Goal: Task Accomplishment & Management: Manage account settings

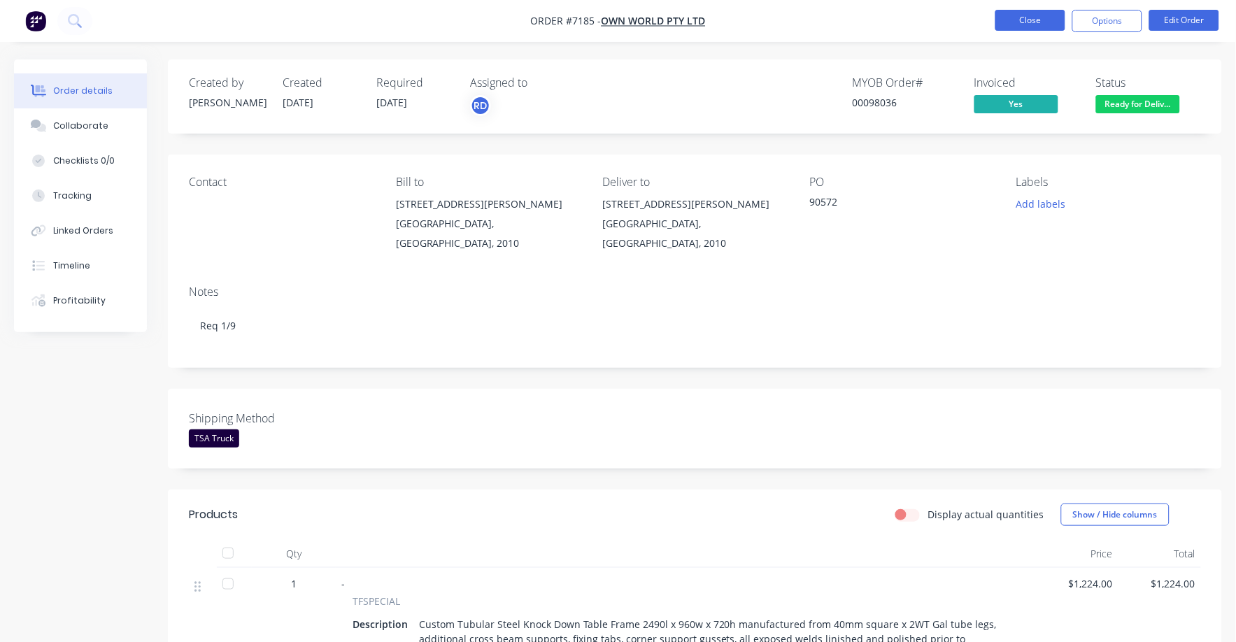
click at [1028, 26] on button "Close" at bounding box center [1030, 20] width 70 height 21
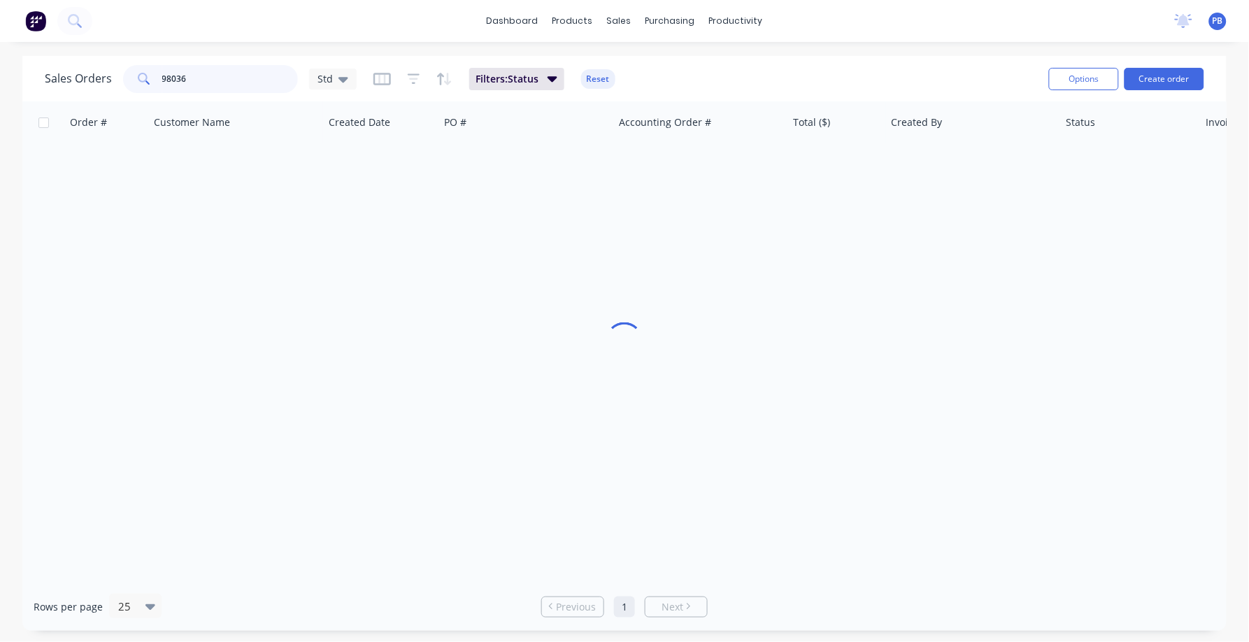
click at [104, 69] on div "Sales Orders 98036 Std" at bounding box center [201, 79] width 312 height 28
type input "wilkahhn"
click at [218, 83] on input "wilkahhn" at bounding box center [230, 79] width 136 height 28
type input "wilkhahn"
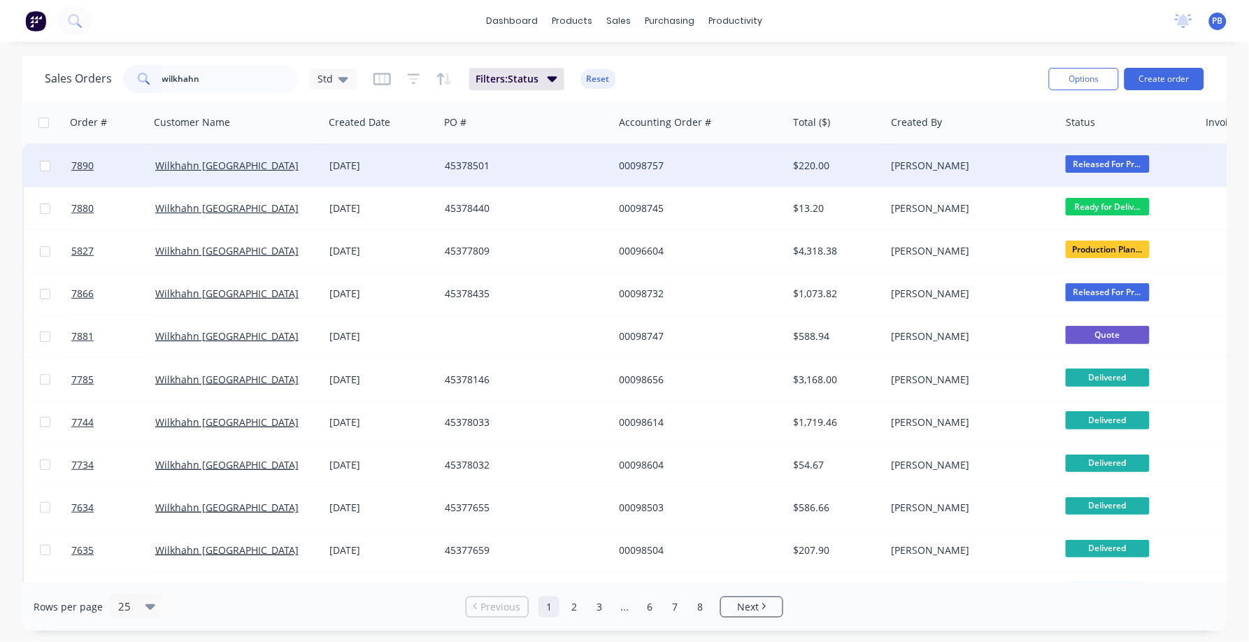
click at [816, 165] on div "$220.00" at bounding box center [835, 166] width 82 height 14
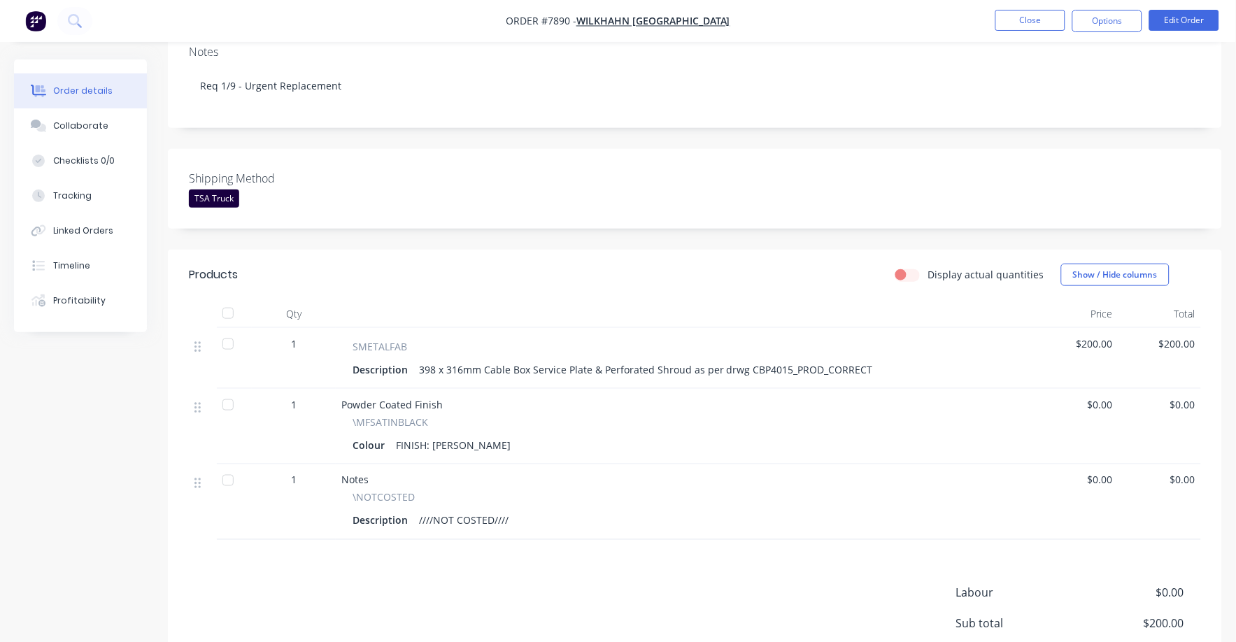
scroll to position [262, 0]
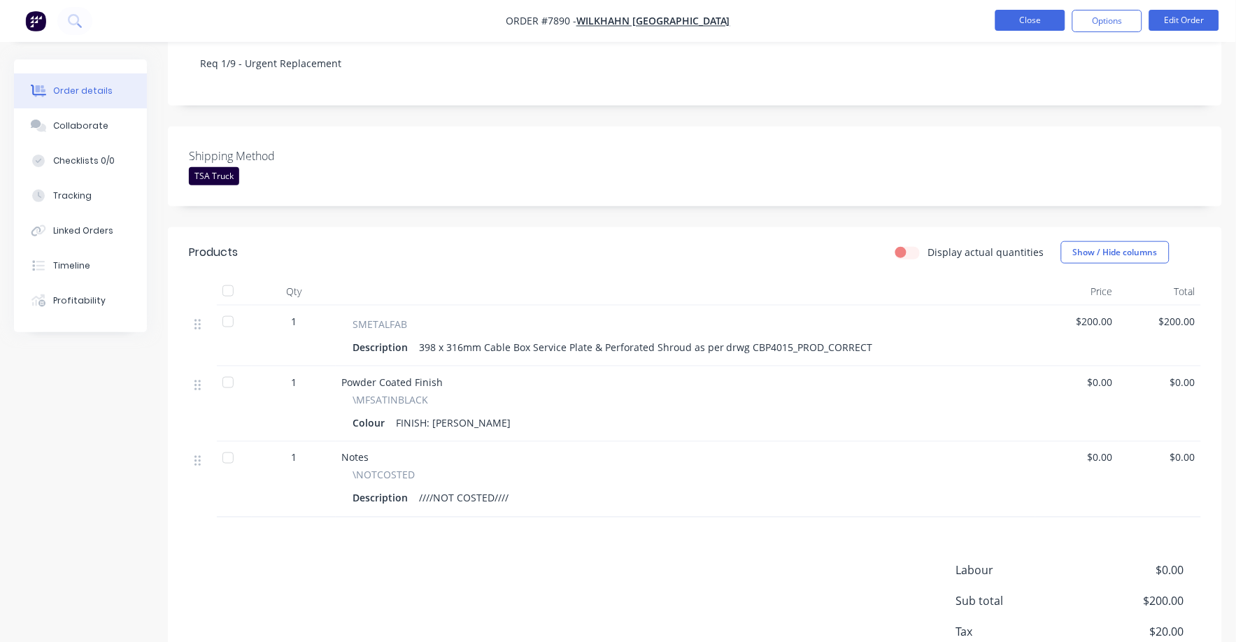
click at [1012, 17] on button "Close" at bounding box center [1030, 20] width 70 height 21
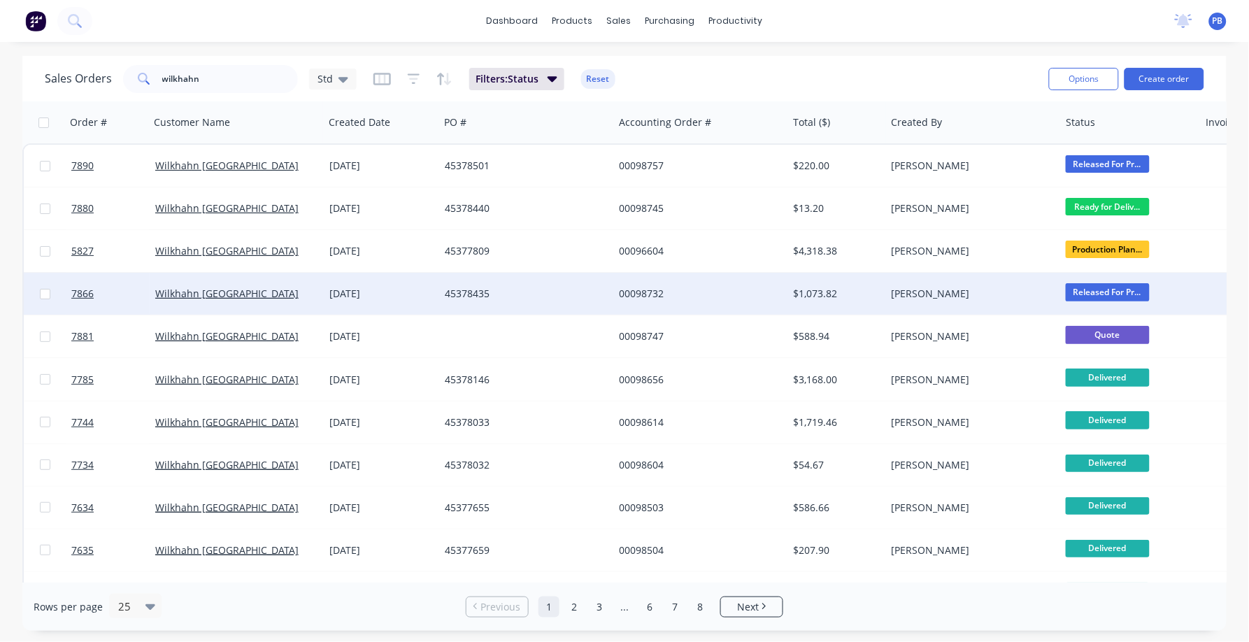
click at [814, 290] on div "$1,073.82" at bounding box center [835, 294] width 82 height 14
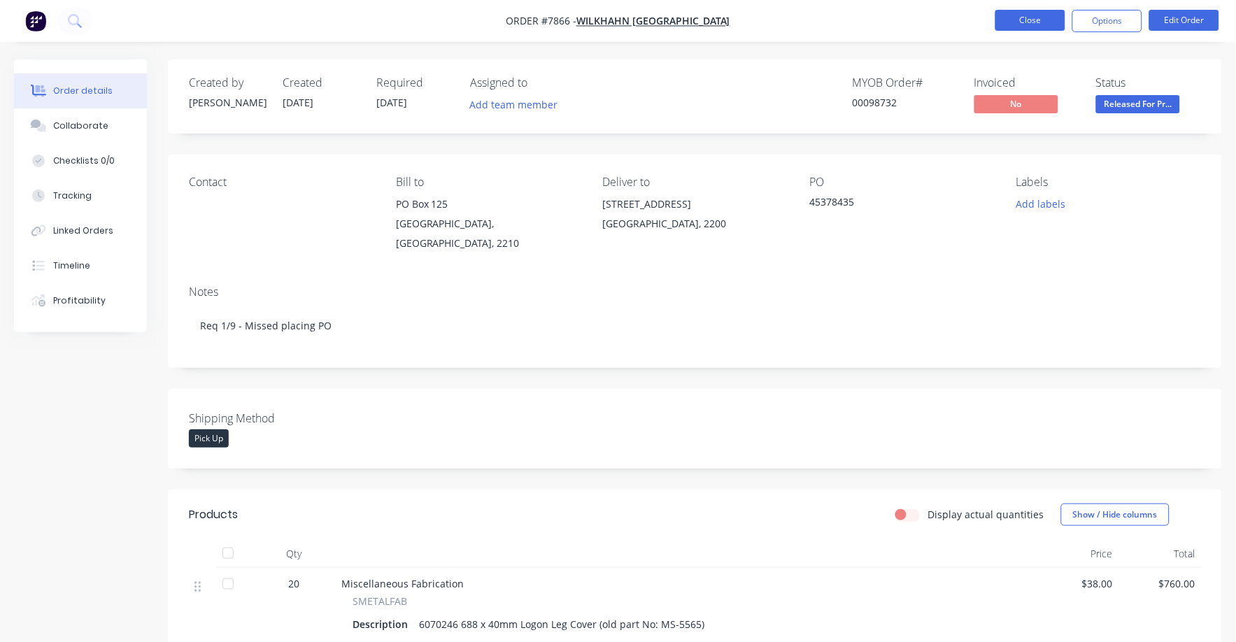
click at [1033, 17] on button "Close" at bounding box center [1030, 20] width 70 height 21
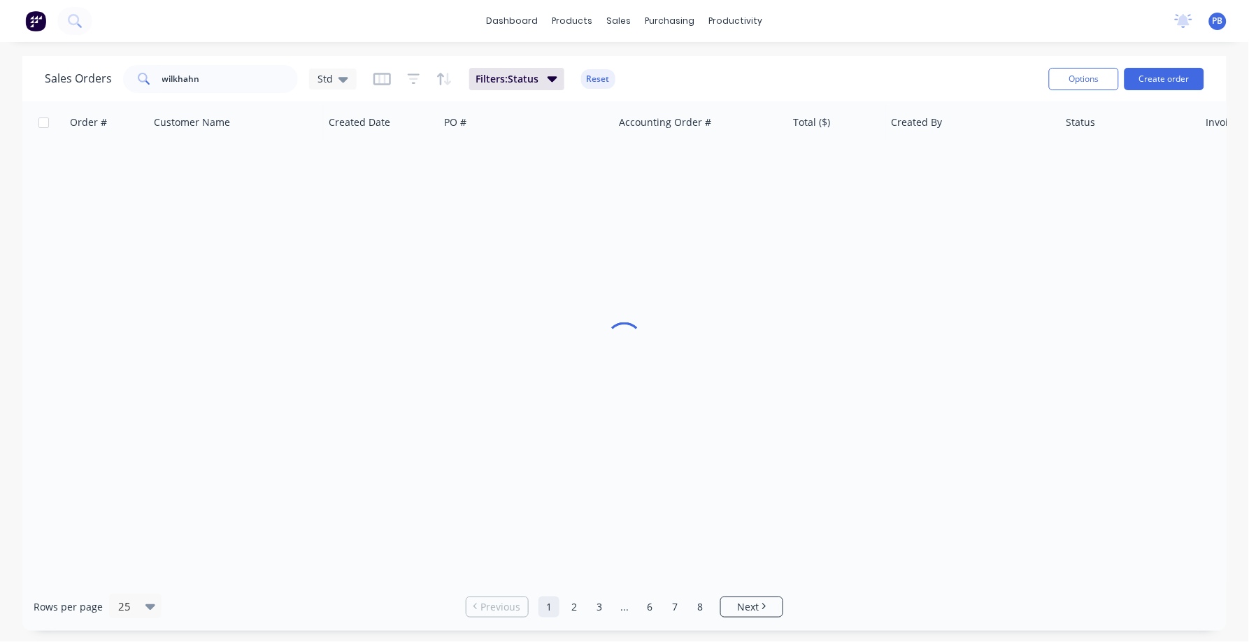
click at [155, 66] on div "Sales Orders wilkhahn Std Filters: Status Reset" at bounding box center [541, 79] width 993 height 34
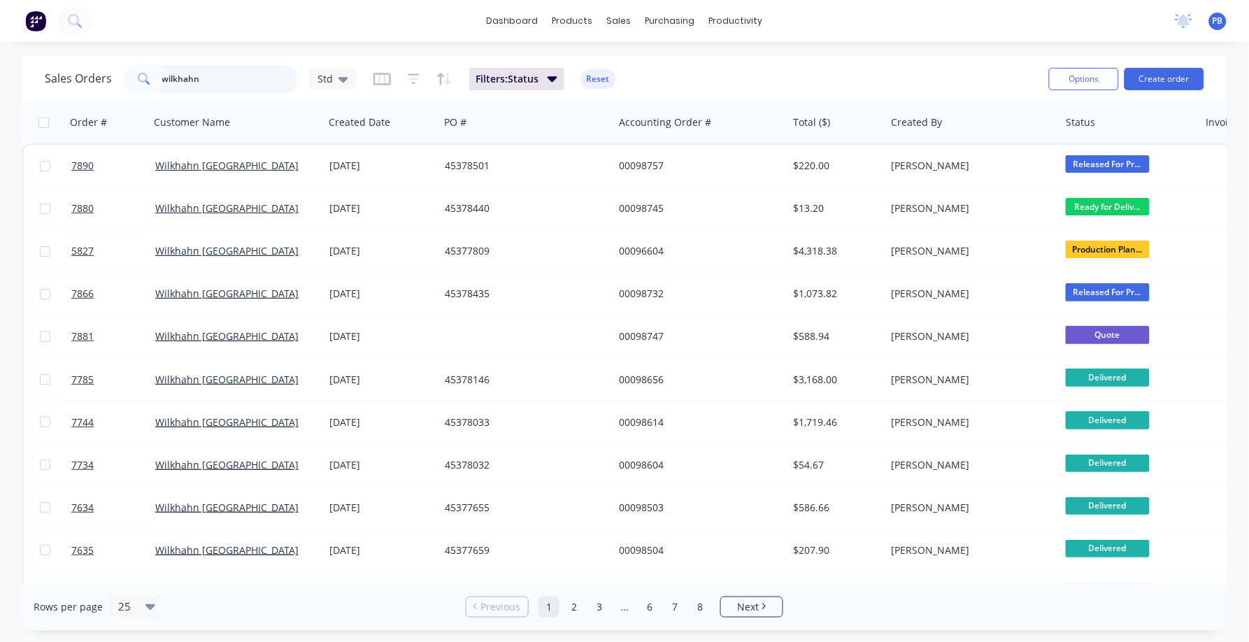
click at [213, 80] on input "wilkhahn" at bounding box center [230, 79] width 136 height 28
type input "w"
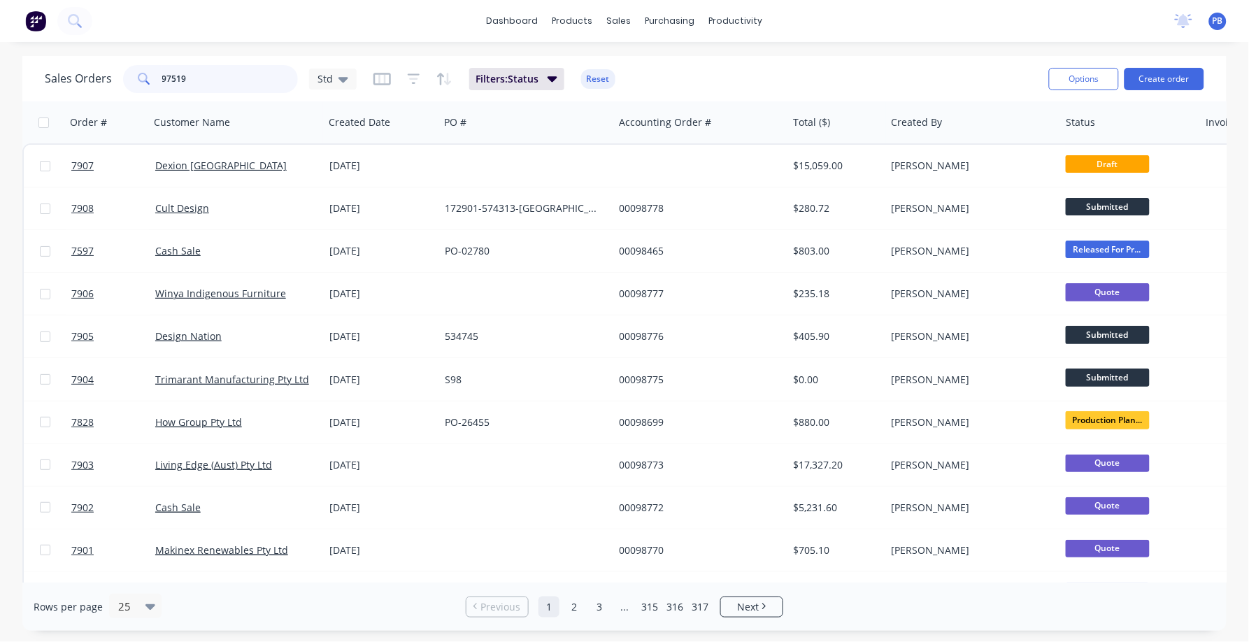
type input "97519"
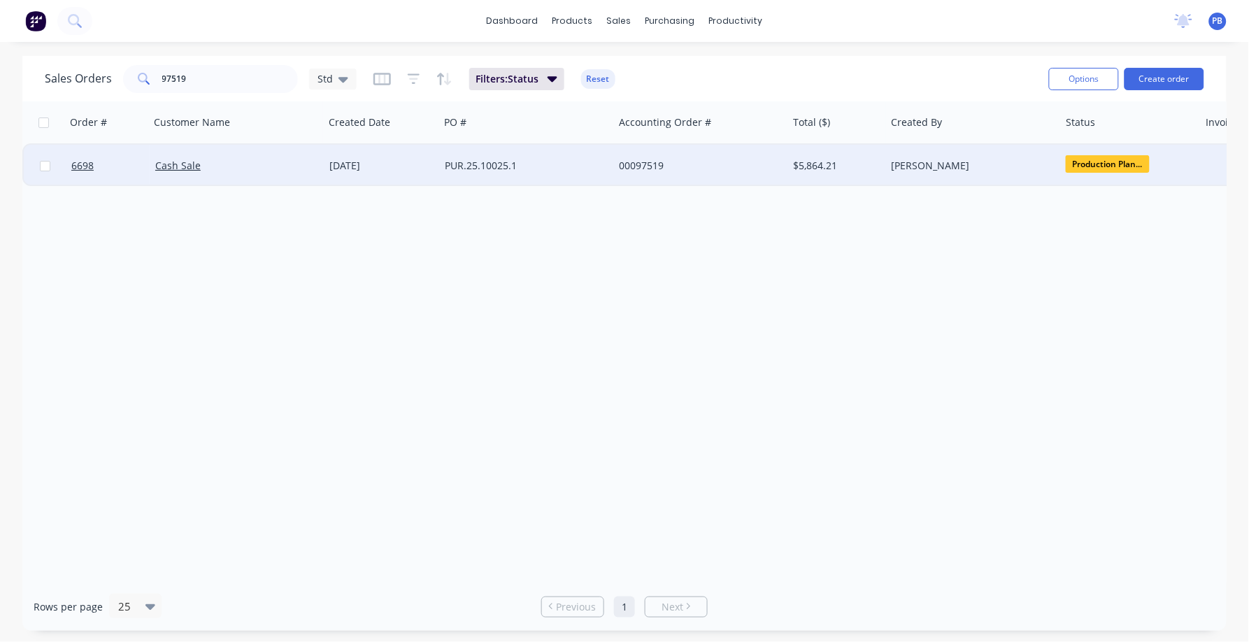
click at [481, 159] on div "PUR.25.10025.1" at bounding box center [522, 166] width 155 height 14
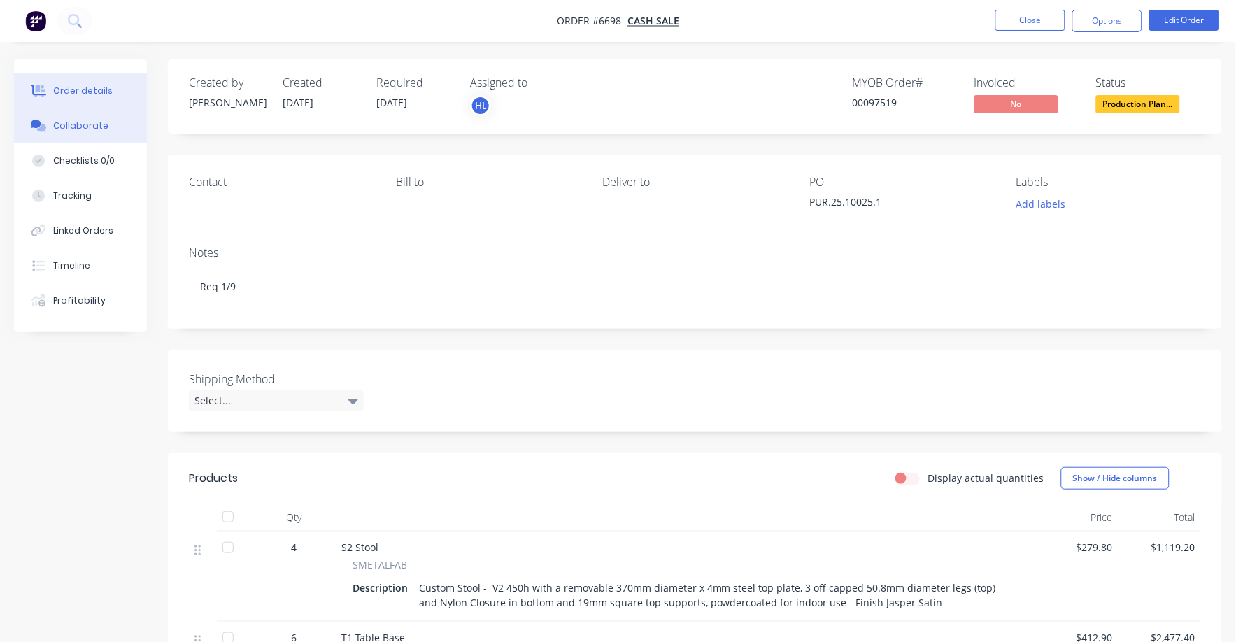
click at [83, 122] on div "Collaborate" at bounding box center [80, 126] width 55 height 13
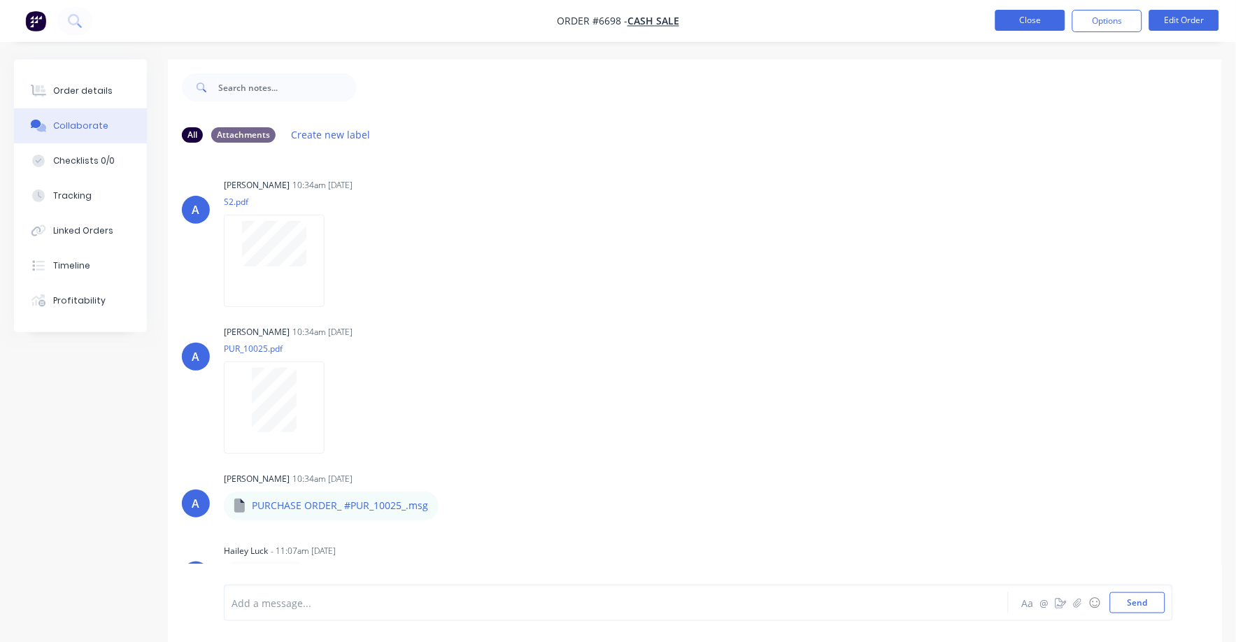
click at [1018, 25] on button "Close" at bounding box center [1030, 20] width 70 height 21
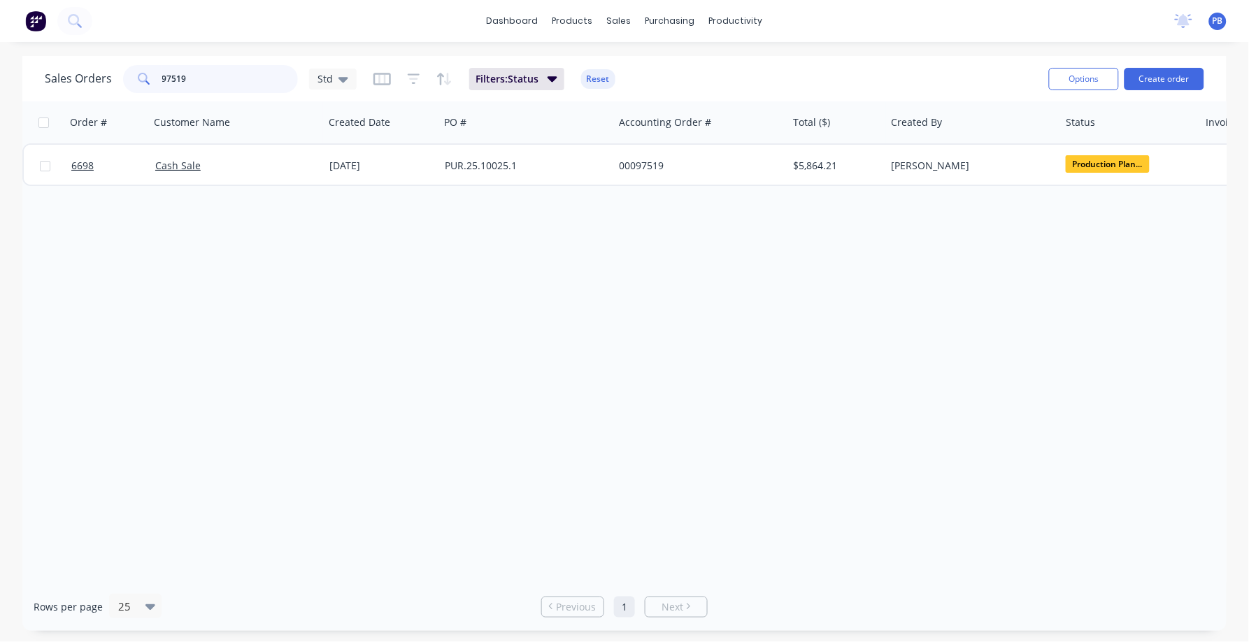
drag, startPoint x: 213, startPoint y: 78, endPoint x: 148, endPoint y: 79, distance: 64.4
click at [148, 79] on div "97519" at bounding box center [210, 79] width 175 height 28
type input "KHAHN"
drag, startPoint x: 199, startPoint y: 78, endPoint x: 126, endPoint y: 69, distance: 74.1
click at [126, 69] on div "KHAHN" at bounding box center [210, 79] width 175 height 28
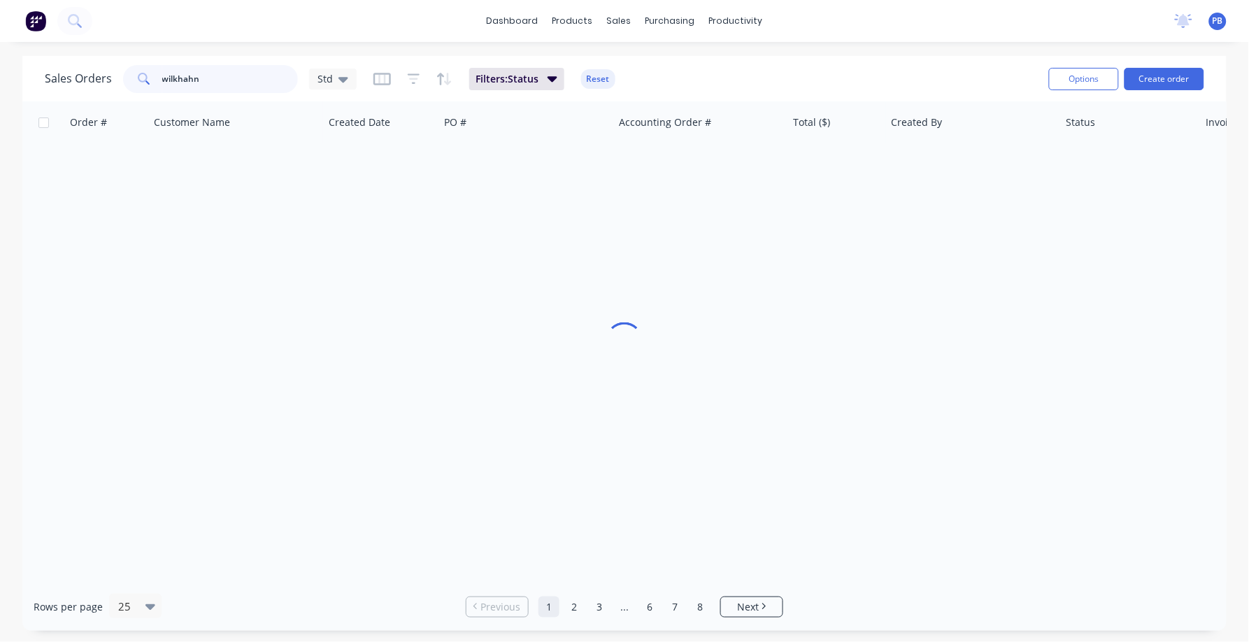
type input "wilkhahn"
click at [374, 68] on button "button" at bounding box center [382, 79] width 17 height 22
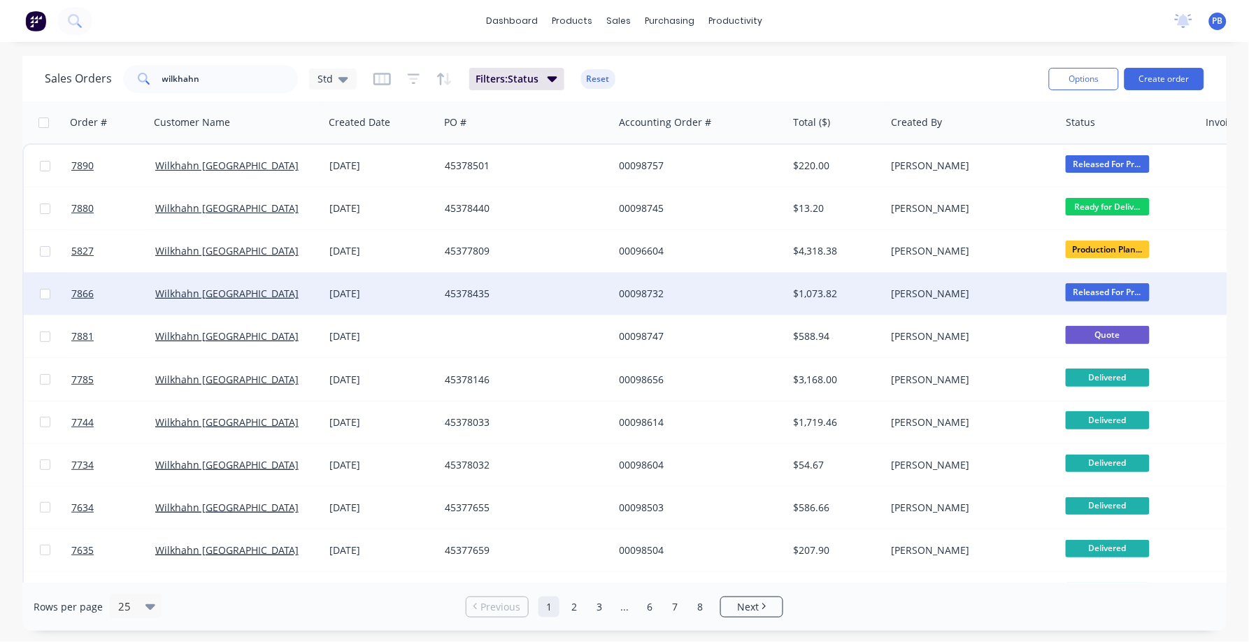
click at [818, 289] on div "$1,073.82" at bounding box center [835, 294] width 82 height 14
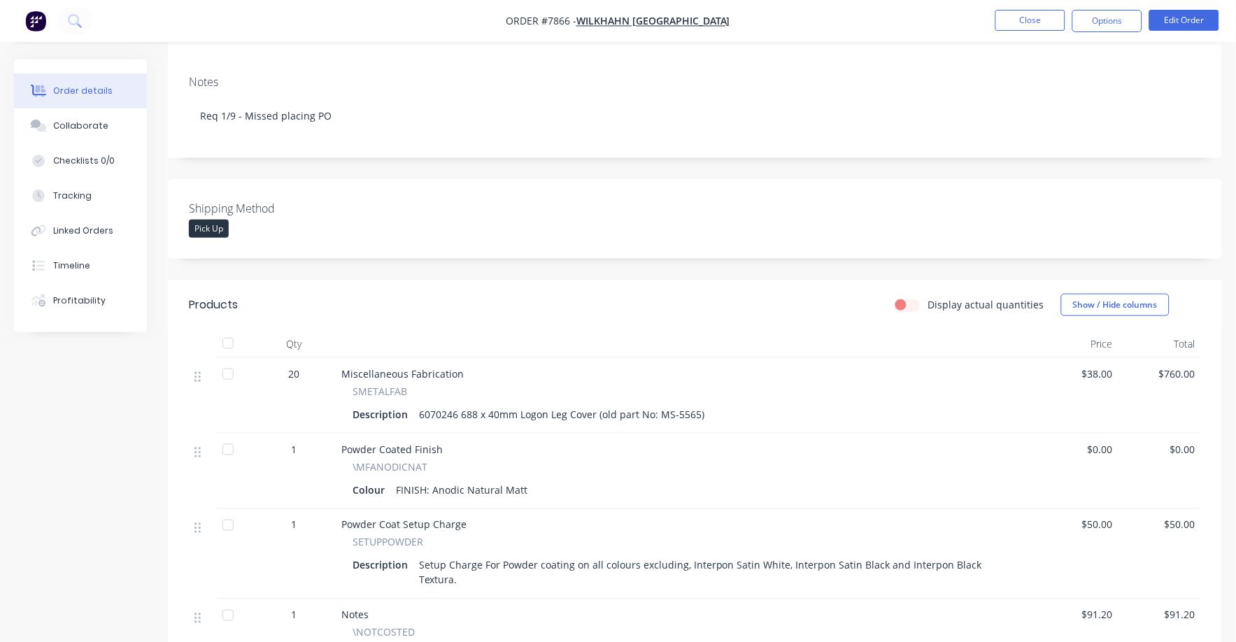
scroll to position [262, 0]
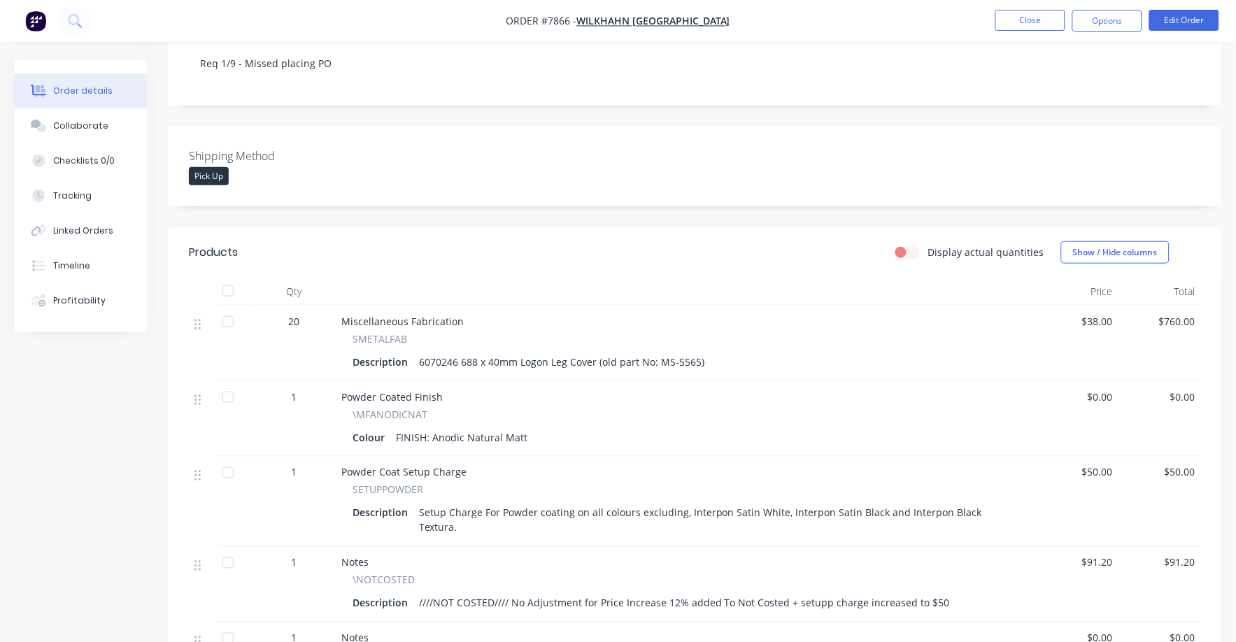
click at [1101, 314] on span "$38.00" at bounding box center [1077, 321] width 72 height 15
click at [1199, 32] on nav "Order #7866 - Wilkhahn Asia Pacific Close Options Edit Order" at bounding box center [618, 21] width 1236 height 42
click at [1178, 17] on button "Edit Order" at bounding box center [1184, 20] width 70 height 21
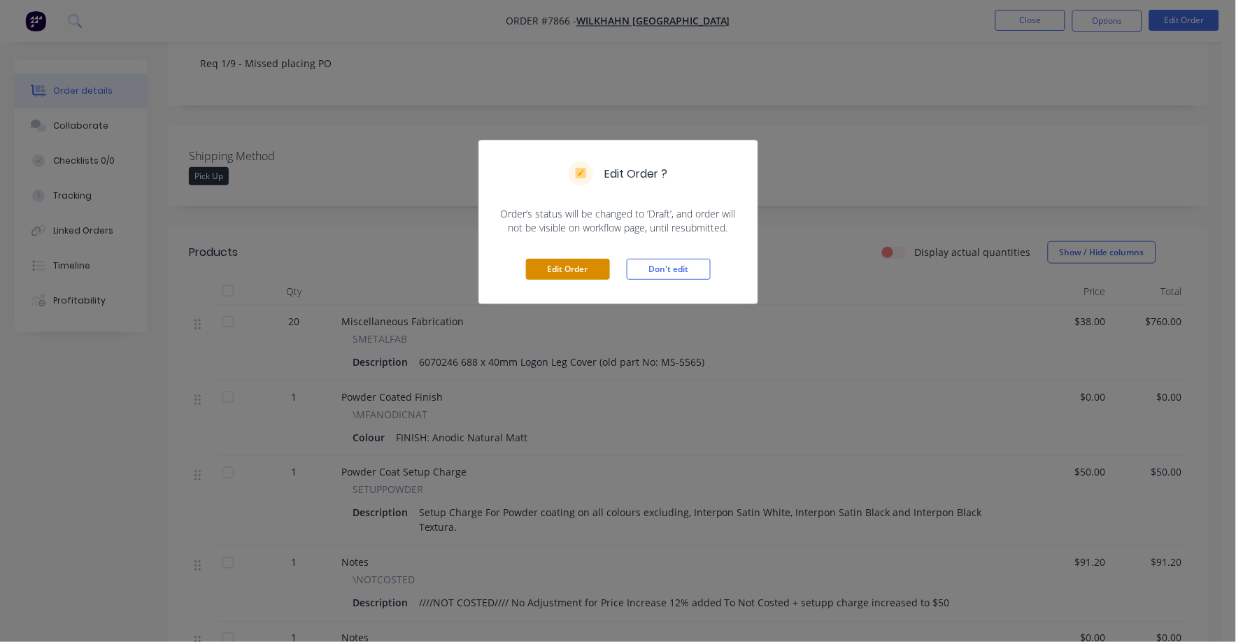
click at [566, 271] on button "Edit Order" at bounding box center [568, 269] width 84 height 21
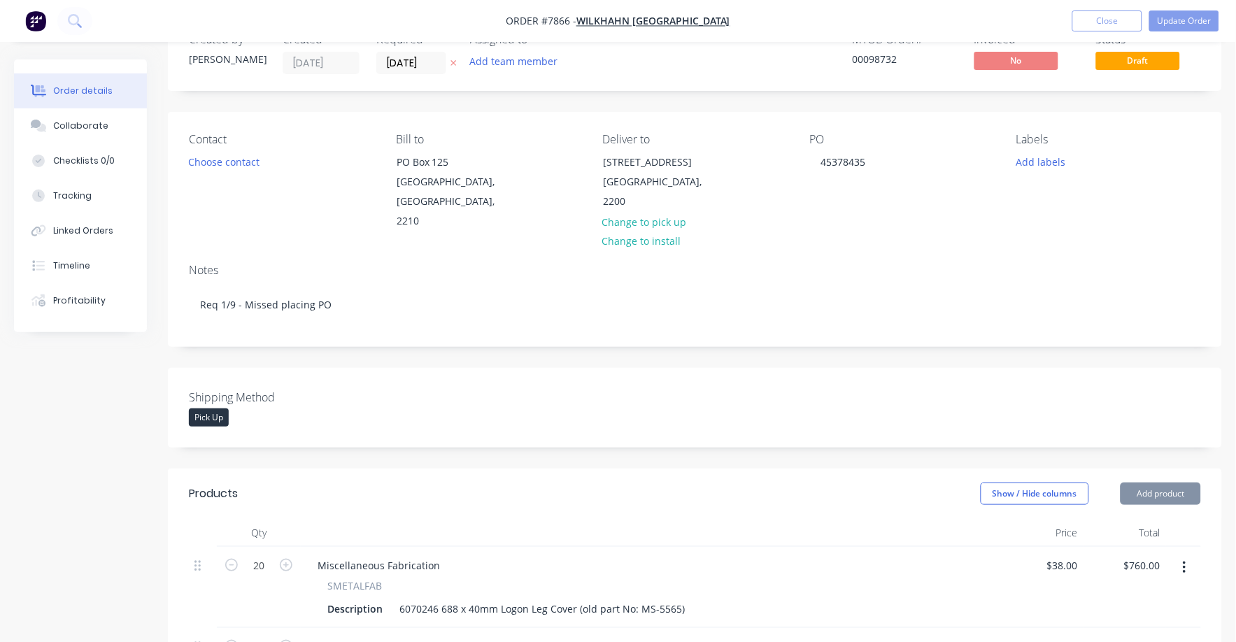
scroll to position [349, 0]
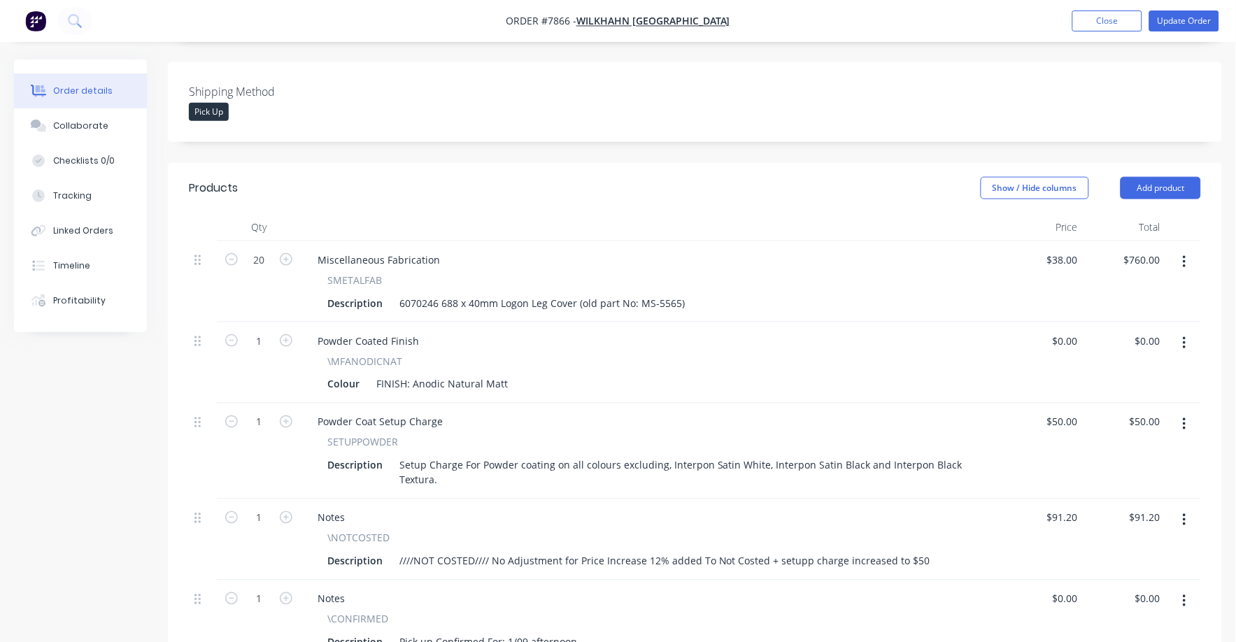
click at [1081, 241] on div "$38.00 $38.00" at bounding box center [1041, 281] width 83 height 81
click at [1076, 250] on input "38" at bounding box center [1065, 260] width 38 height 20
type input "$48.00"
type input "$960.00"
click at [916, 322] on div "Powder Coated Finish \MFANODICNAT Colour FINISH: Anodic Natural Matt" at bounding box center [650, 362] width 699 height 81
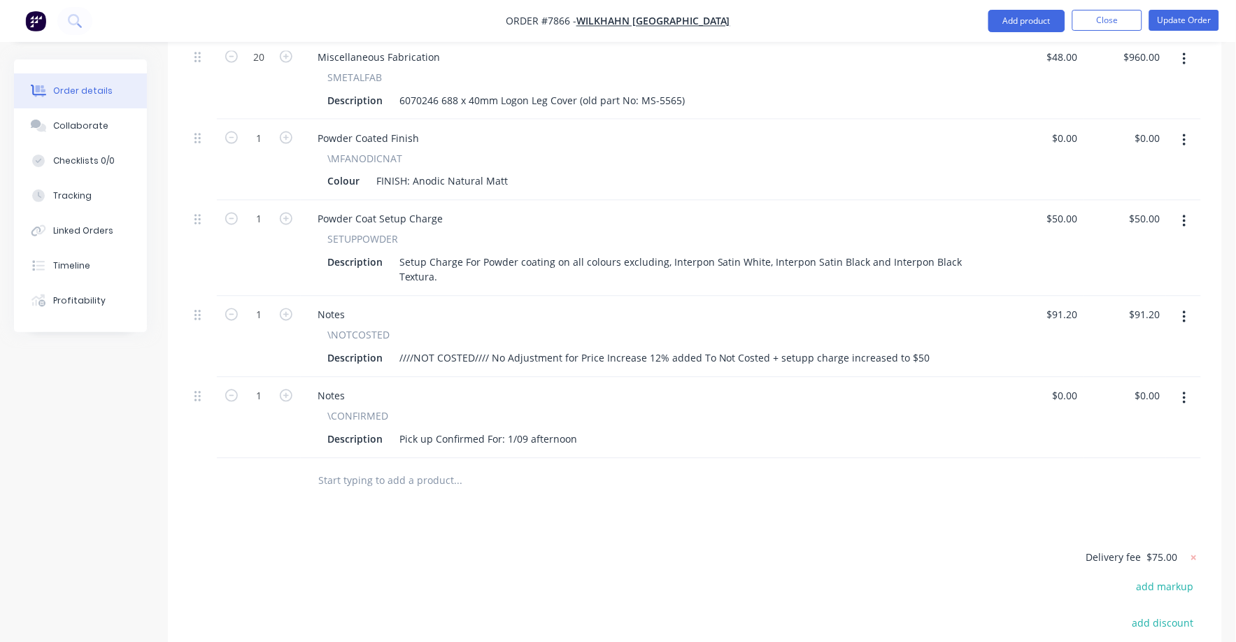
scroll to position [525, 0]
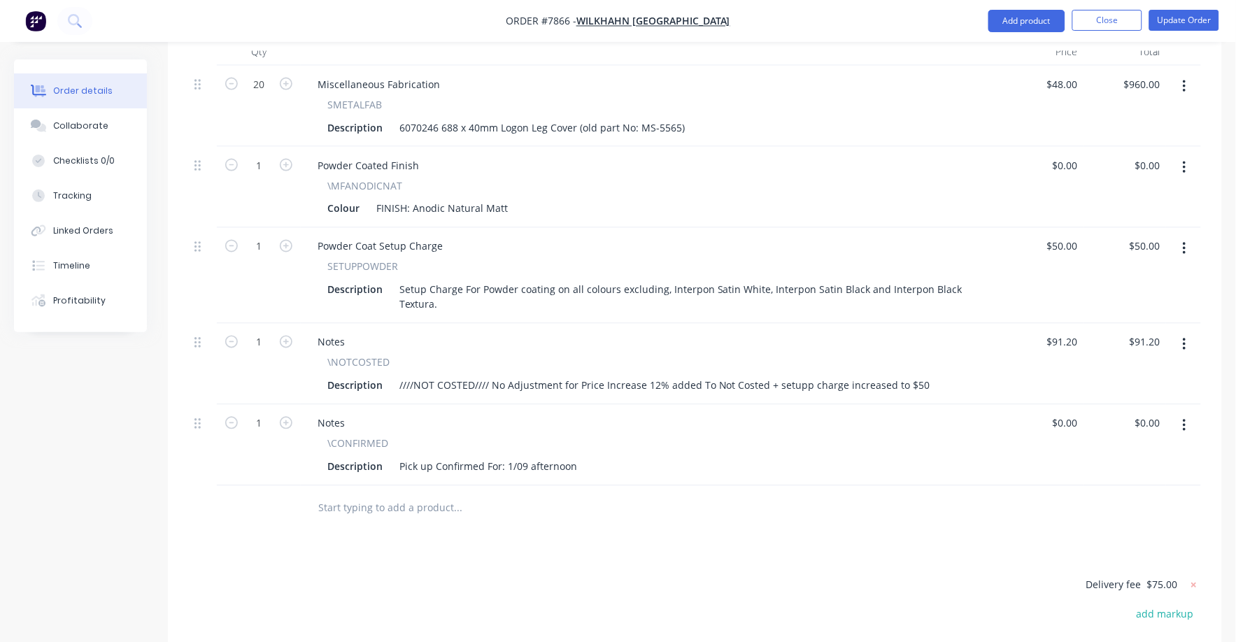
click at [1186, 337] on icon "button" at bounding box center [1184, 344] width 3 height 15
click at [1095, 455] on div "Delete" at bounding box center [1135, 465] width 108 height 20
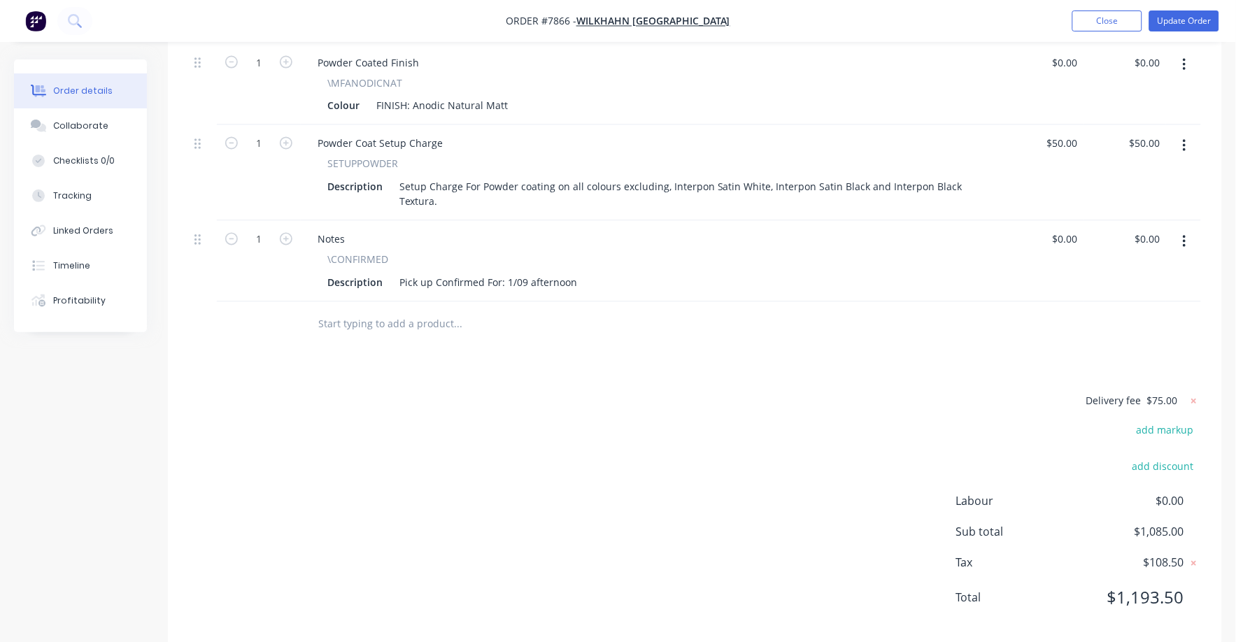
scroll to position [633, 0]
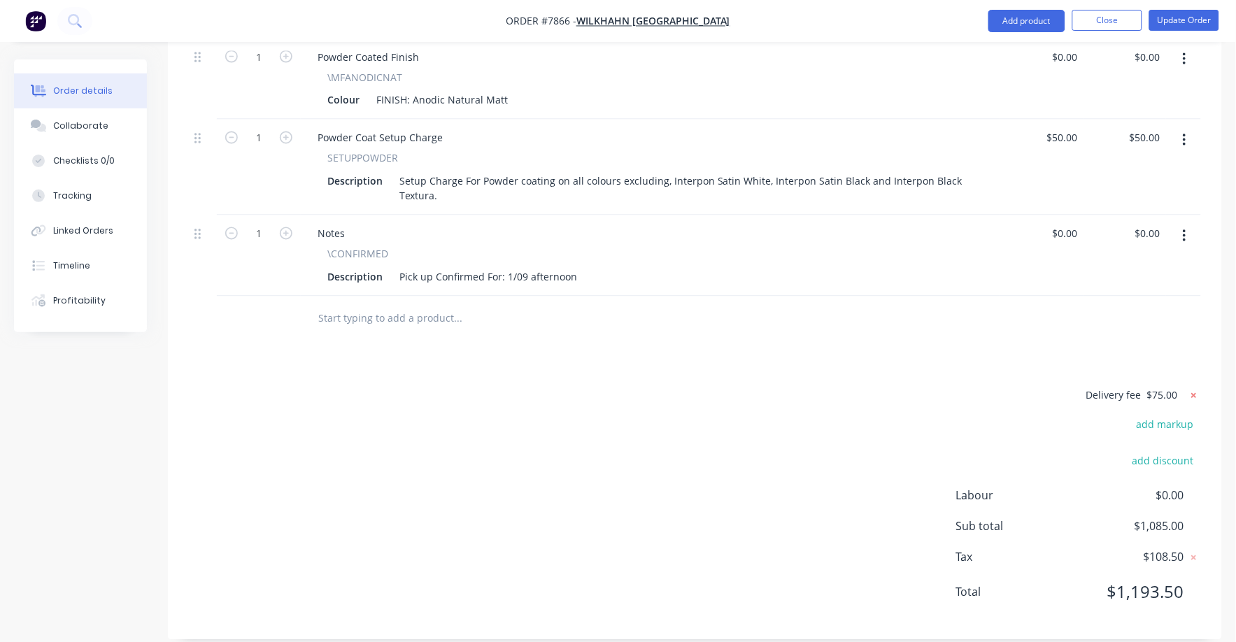
click at [1199, 389] on icon at bounding box center [1194, 396] width 14 height 14
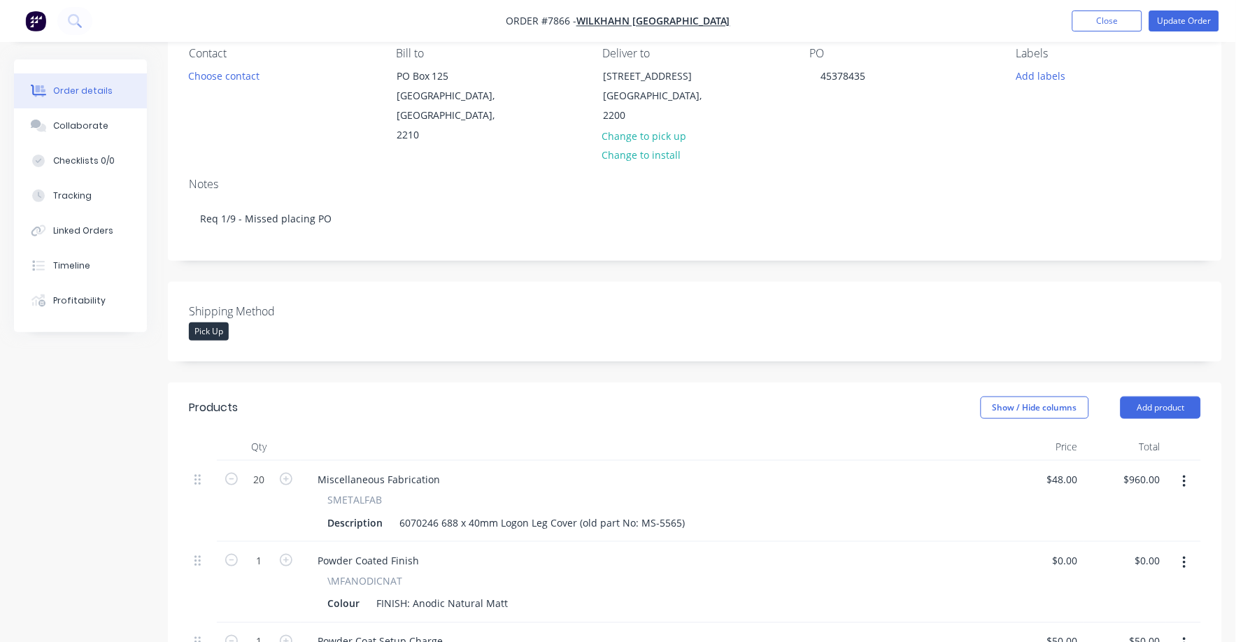
scroll to position [0, 0]
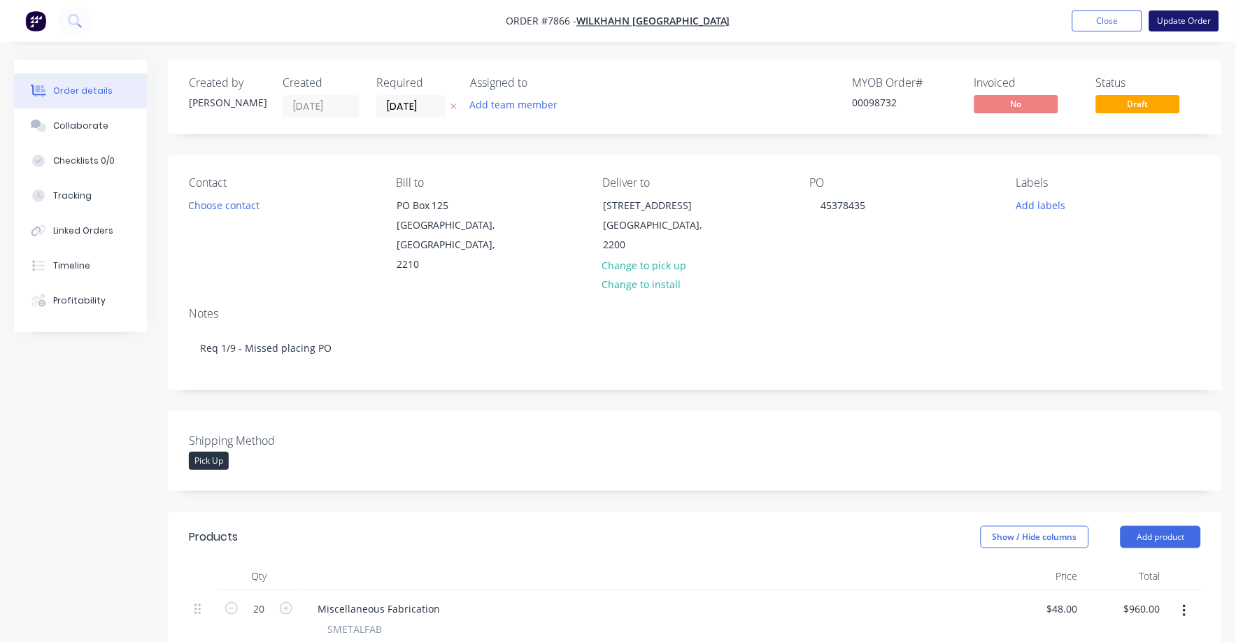
click at [1180, 17] on button "Update Order" at bounding box center [1184, 20] width 70 height 21
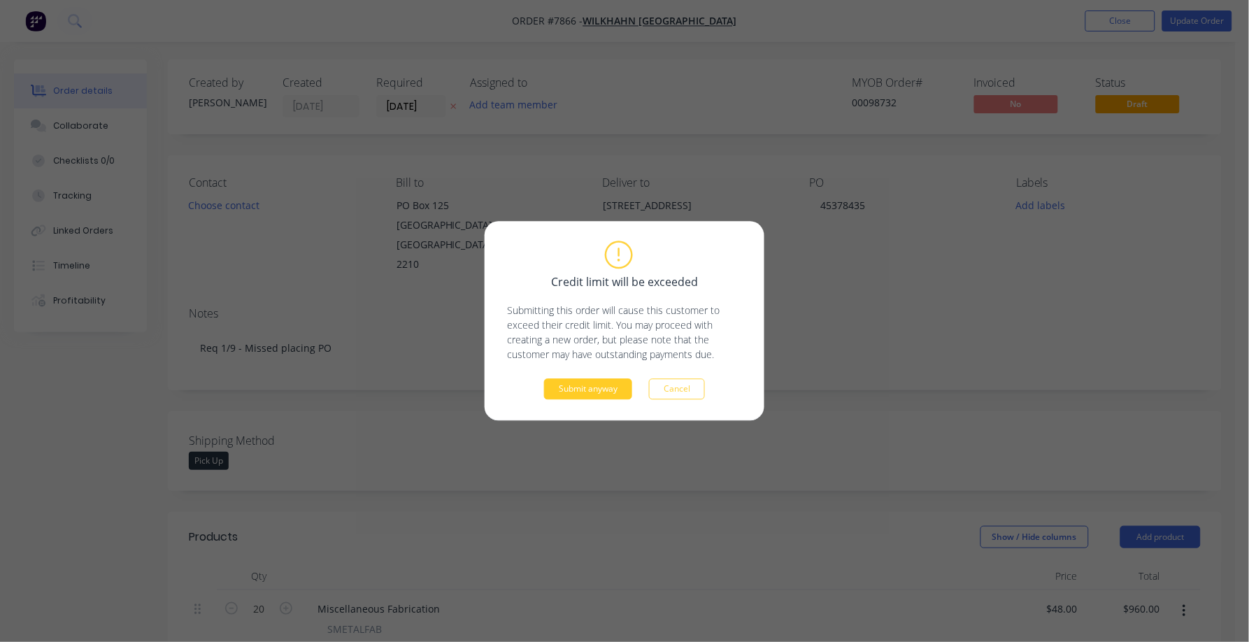
click at [582, 392] on button "Submit anyway" at bounding box center [588, 389] width 88 height 21
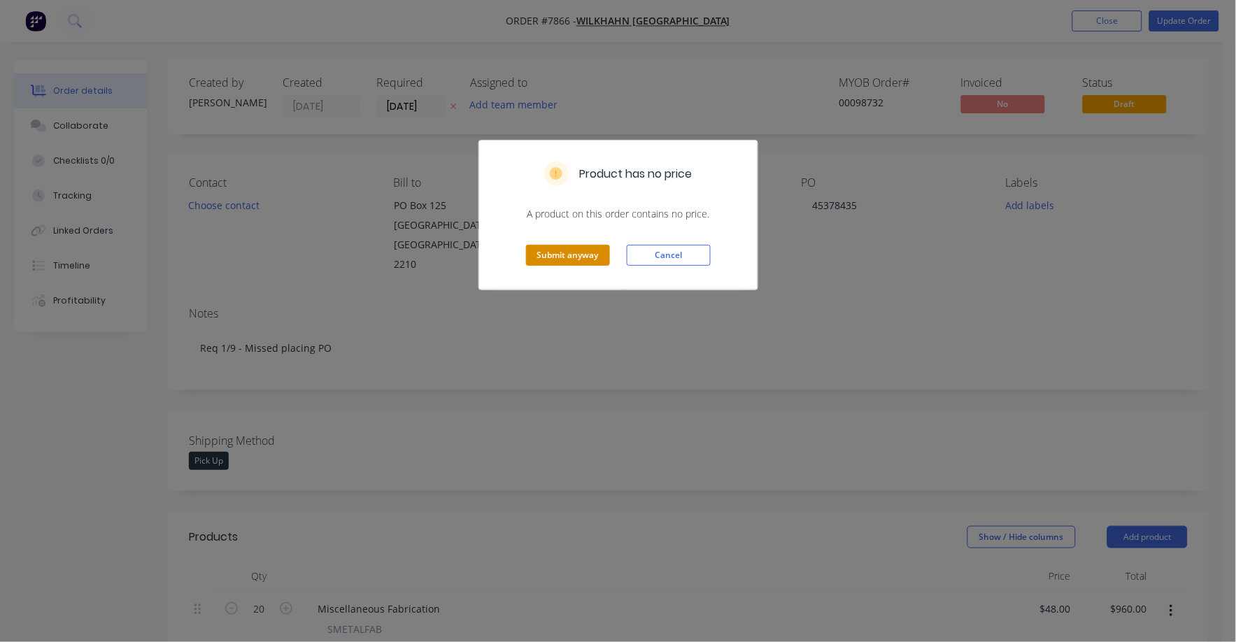
click at [572, 250] on button "Submit anyway" at bounding box center [568, 255] width 84 height 21
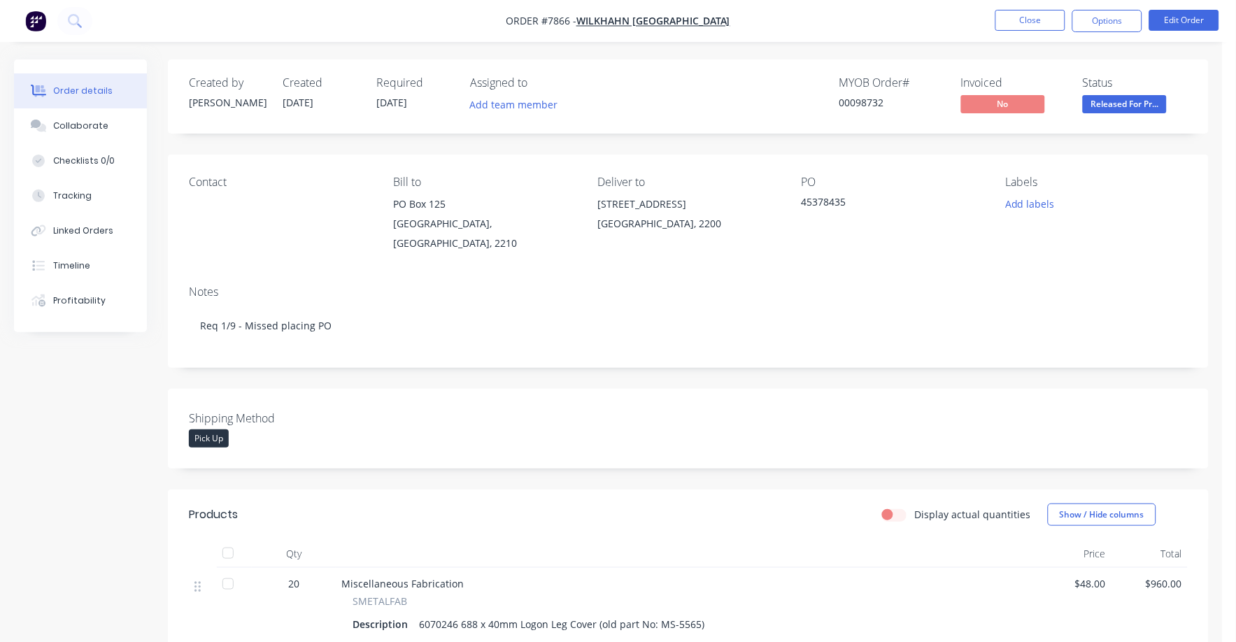
click at [1123, 113] on button "Released For Pr..." at bounding box center [1125, 105] width 84 height 21
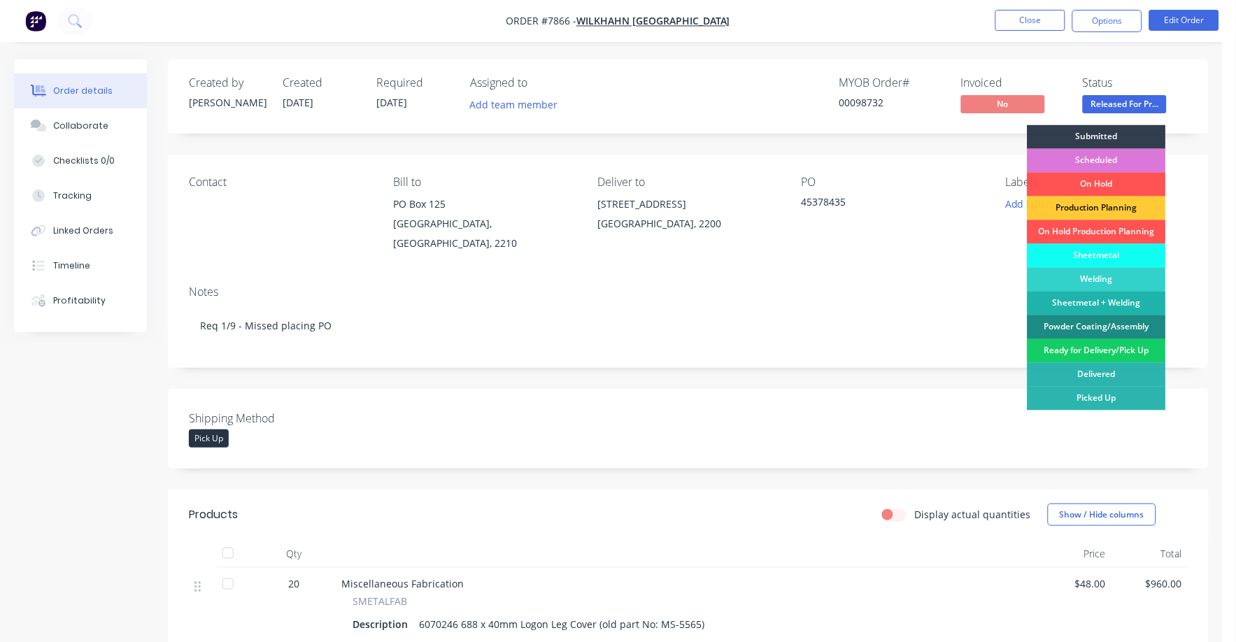
click at [1097, 349] on div "Ready for Delivery/Pick Up" at bounding box center [1096, 351] width 138 height 24
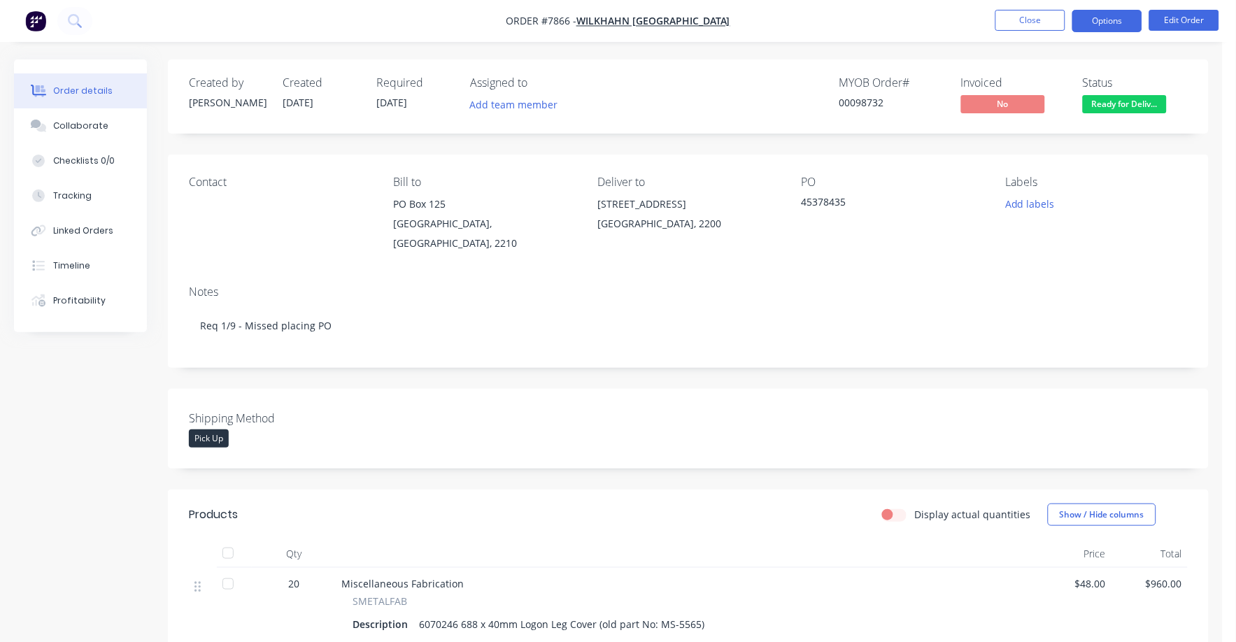
click at [1102, 18] on button "Options" at bounding box center [1107, 21] width 70 height 22
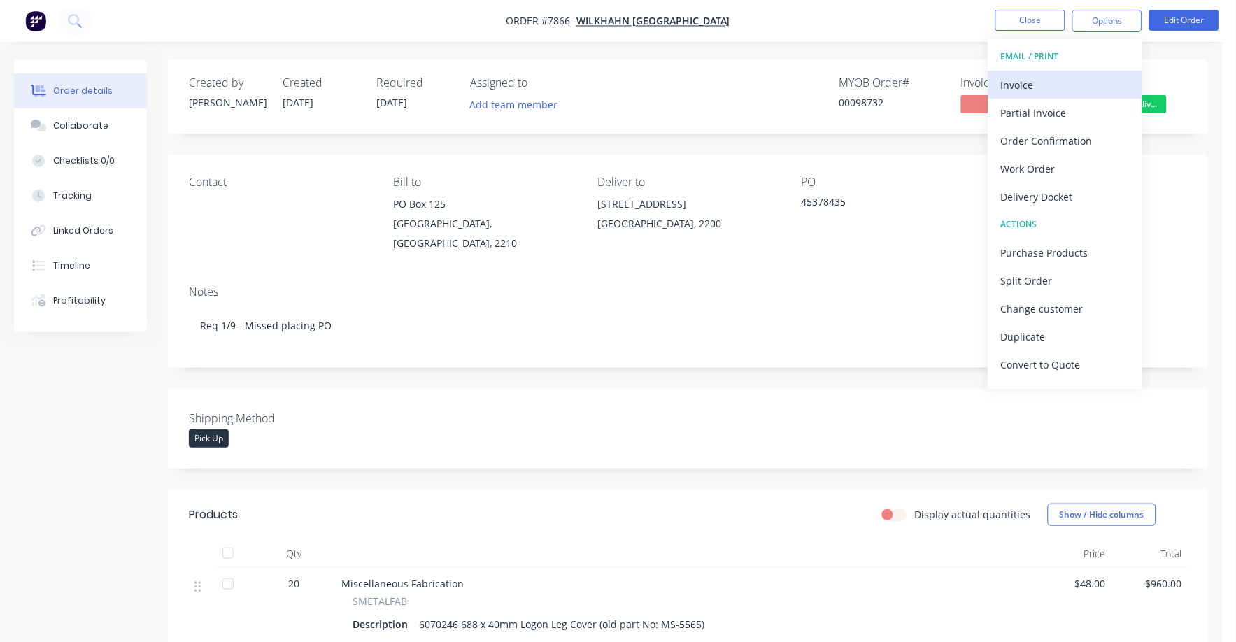
click at [1026, 76] on div "Invoice" at bounding box center [1065, 85] width 129 height 20
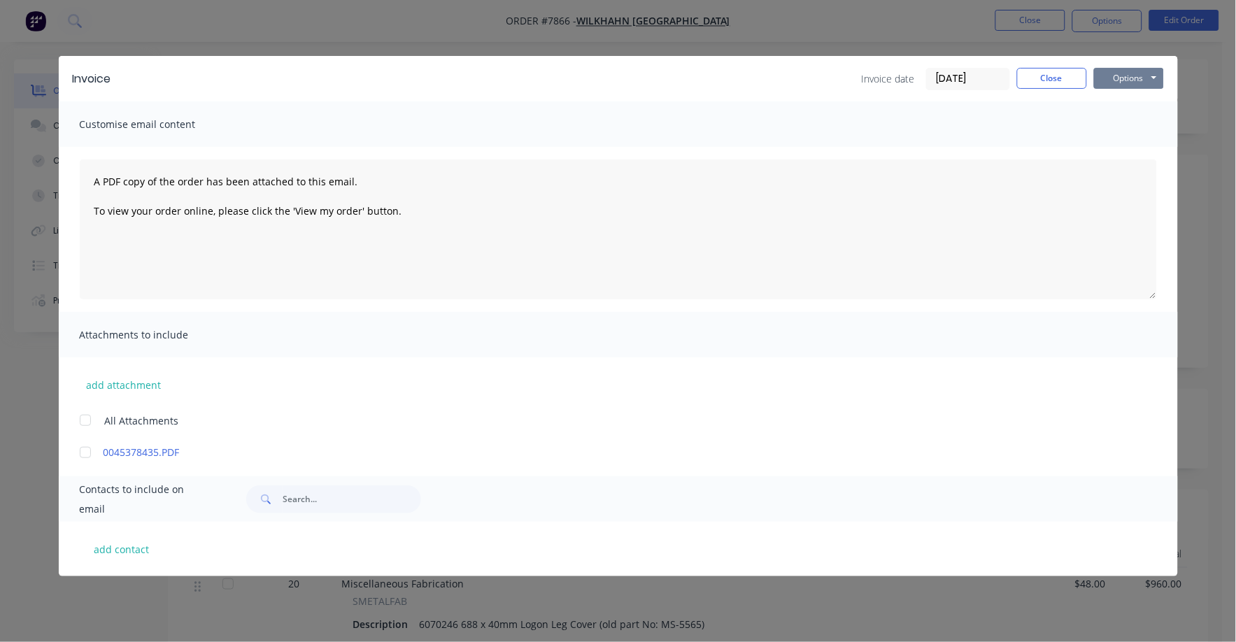
click at [1114, 76] on button "Options" at bounding box center [1129, 78] width 70 height 21
click at [1114, 118] on button "Print" at bounding box center [1139, 126] width 90 height 23
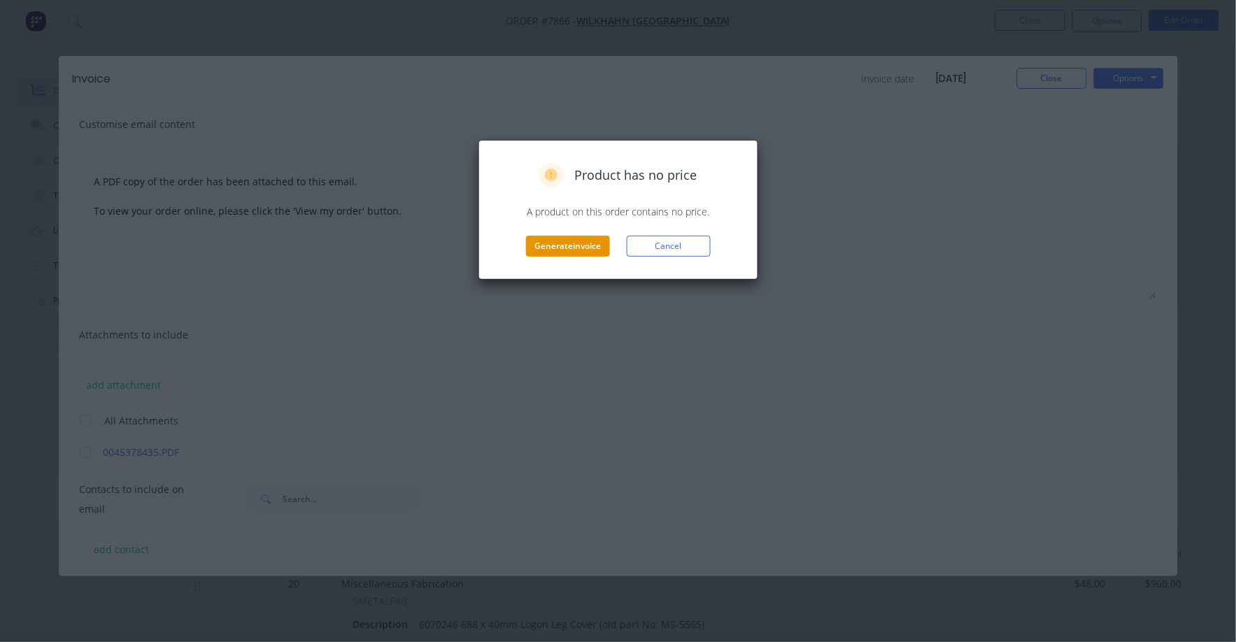
click at [546, 254] on button "Generate invoice" at bounding box center [568, 246] width 84 height 21
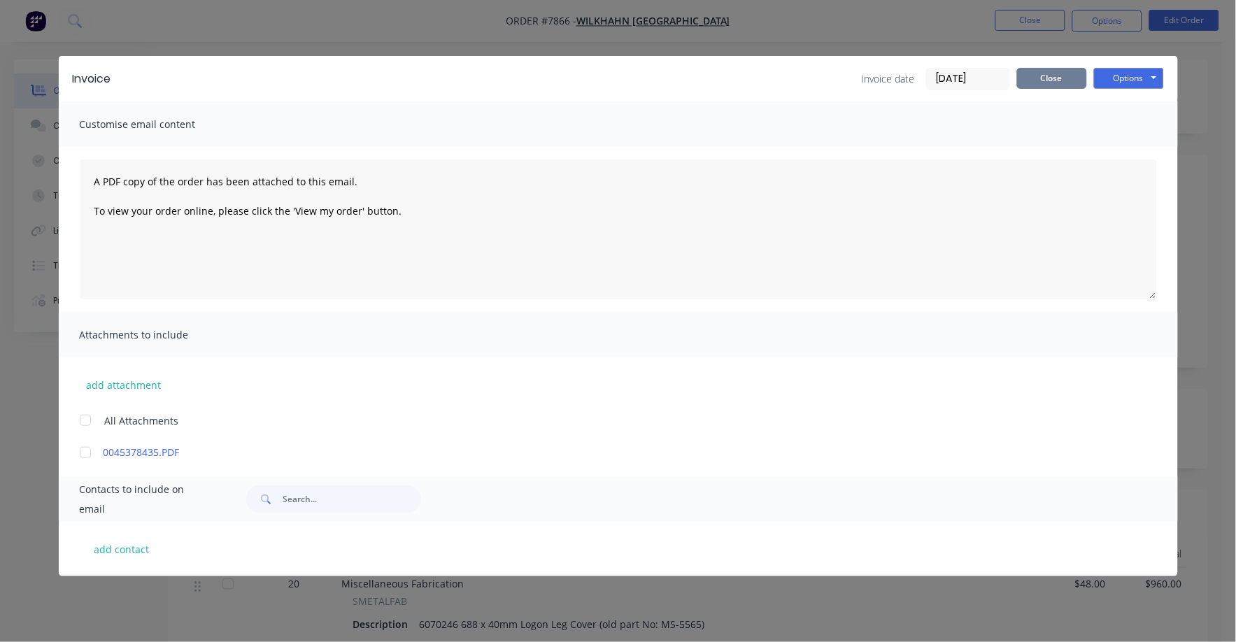
click at [1047, 80] on button "Close" at bounding box center [1052, 78] width 70 height 21
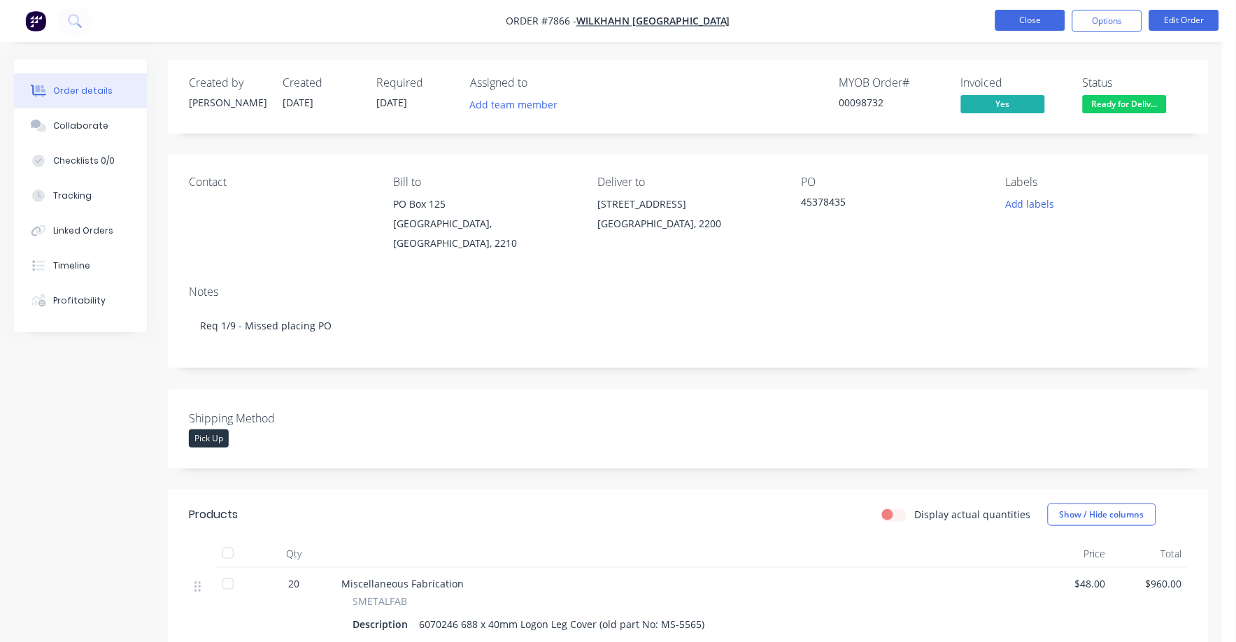
click at [1028, 18] on button "Close" at bounding box center [1030, 20] width 70 height 21
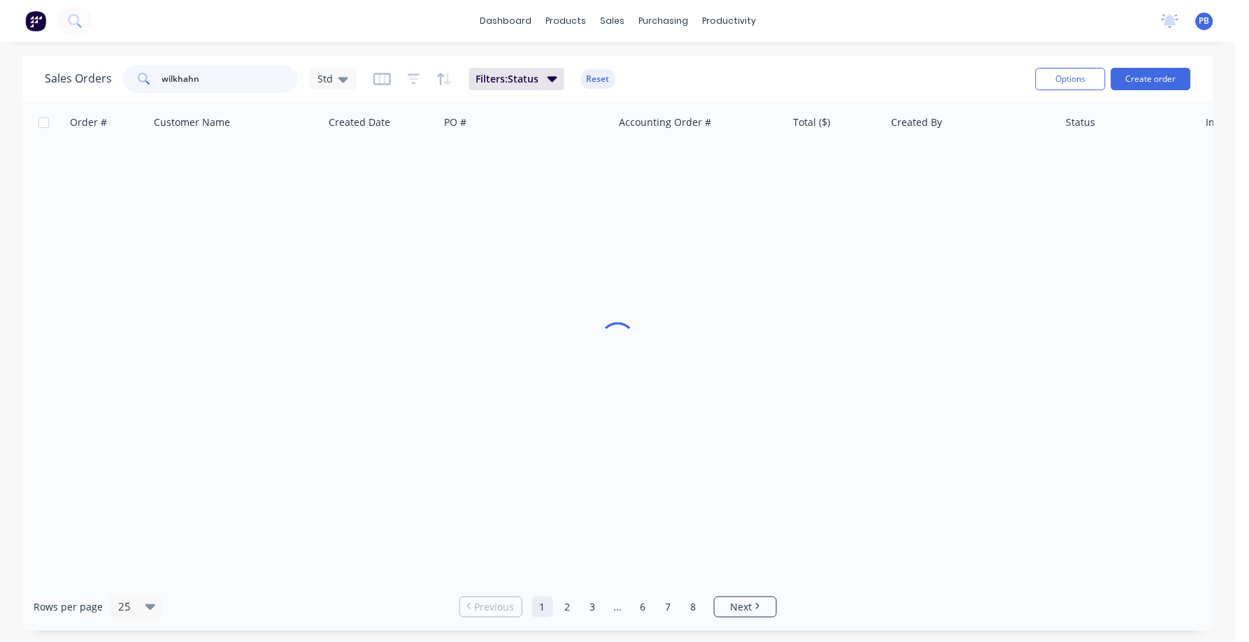
drag, startPoint x: 216, startPoint y: 84, endPoint x: 119, endPoint y: 69, distance: 98.4
click at [119, 69] on div "Sales Orders wilkhahn Std" at bounding box center [201, 79] width 312 height 28
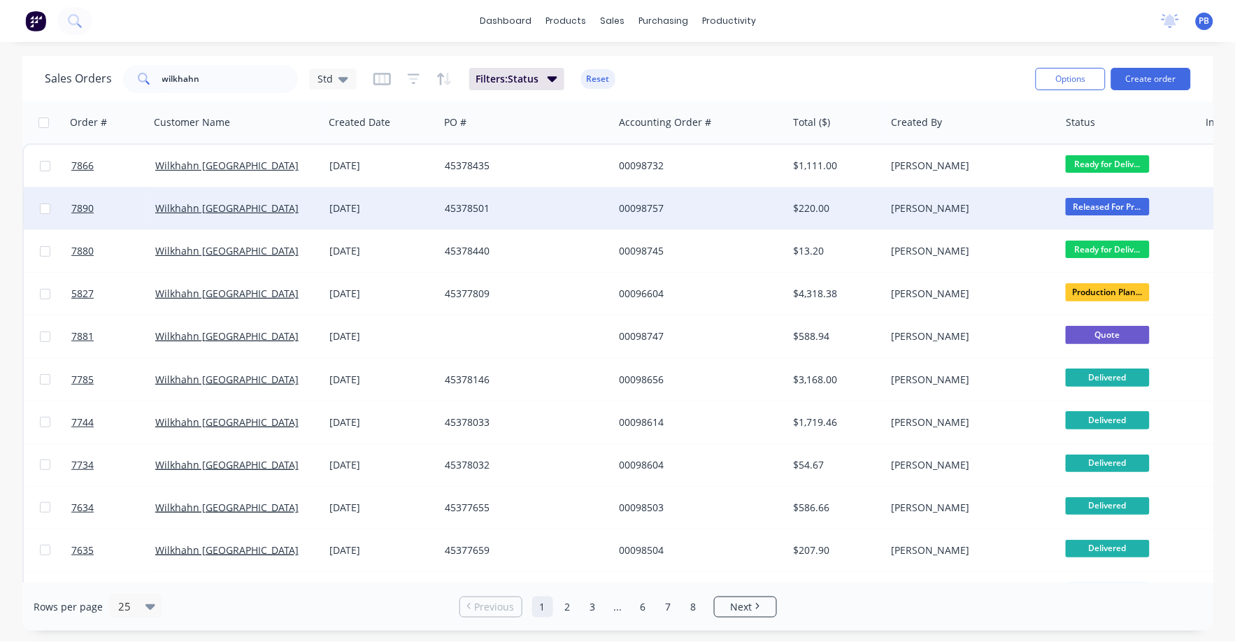
click at [799, 201] on div "$220.00" at bounding box center [835, 208] width 82 height 14
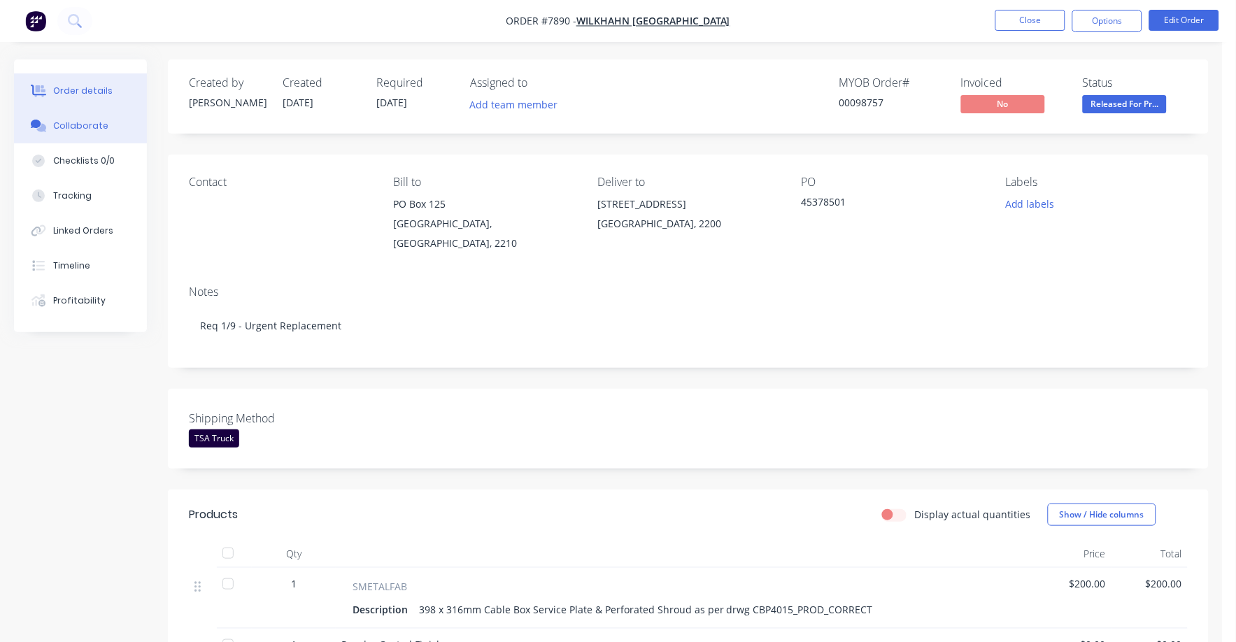
click at [80, 118] on button "Collaborate" at bounding box center [80, 125] width 133 height 35
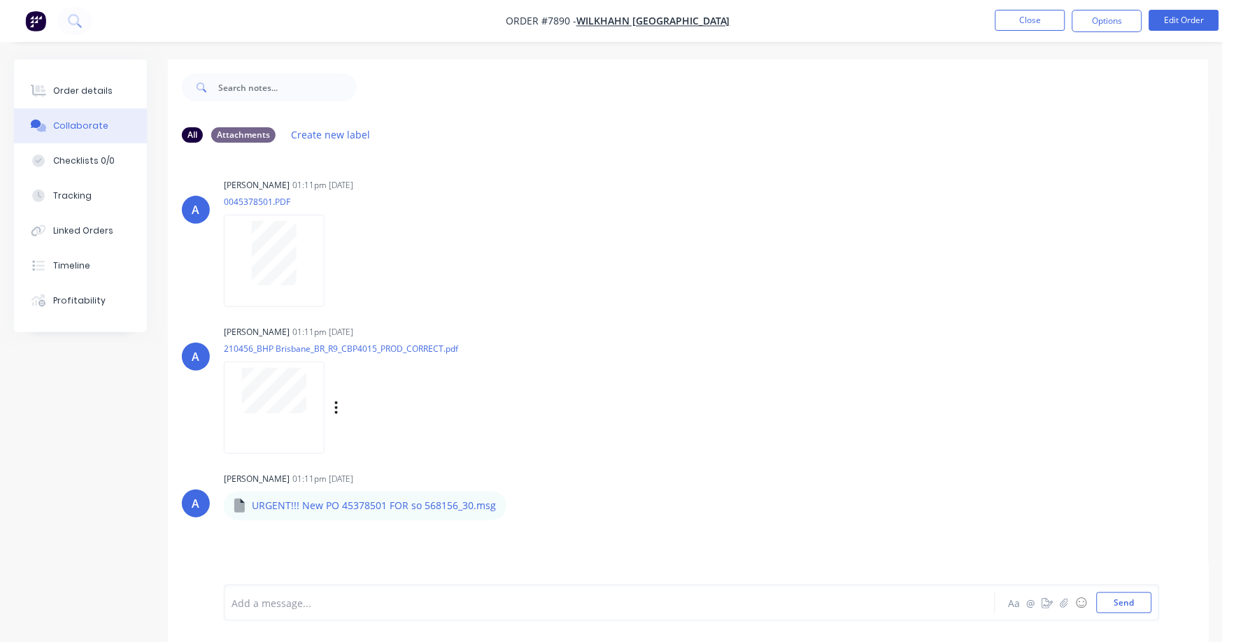
scroll to position [22, 0]
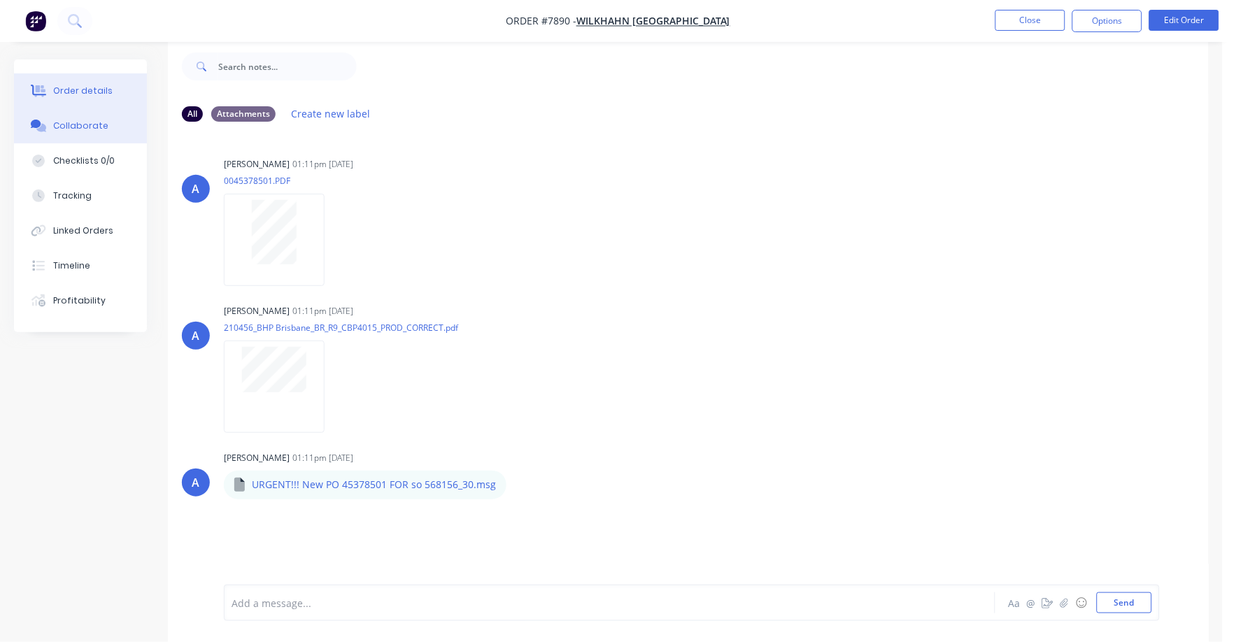
click at [87, 90] on div "Order details" at bounding box center [82, 91] width 59 height 13
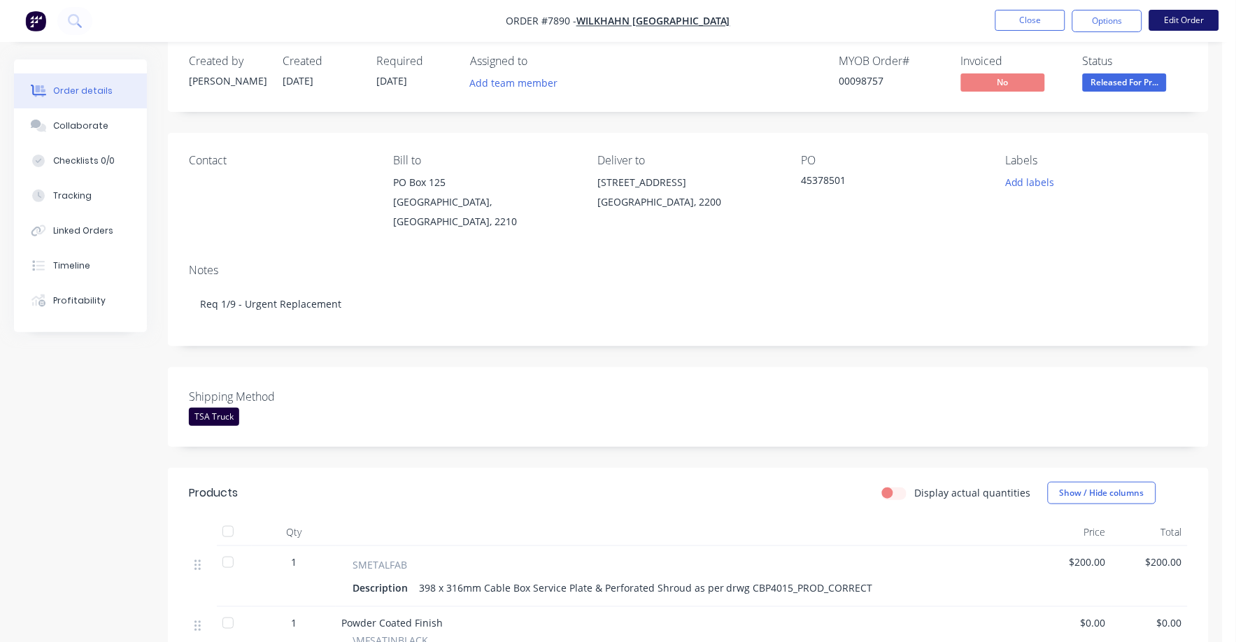
click at [1183, 21] on button "Edit Order" at bounding box center [1184, 20] width 70 height 21
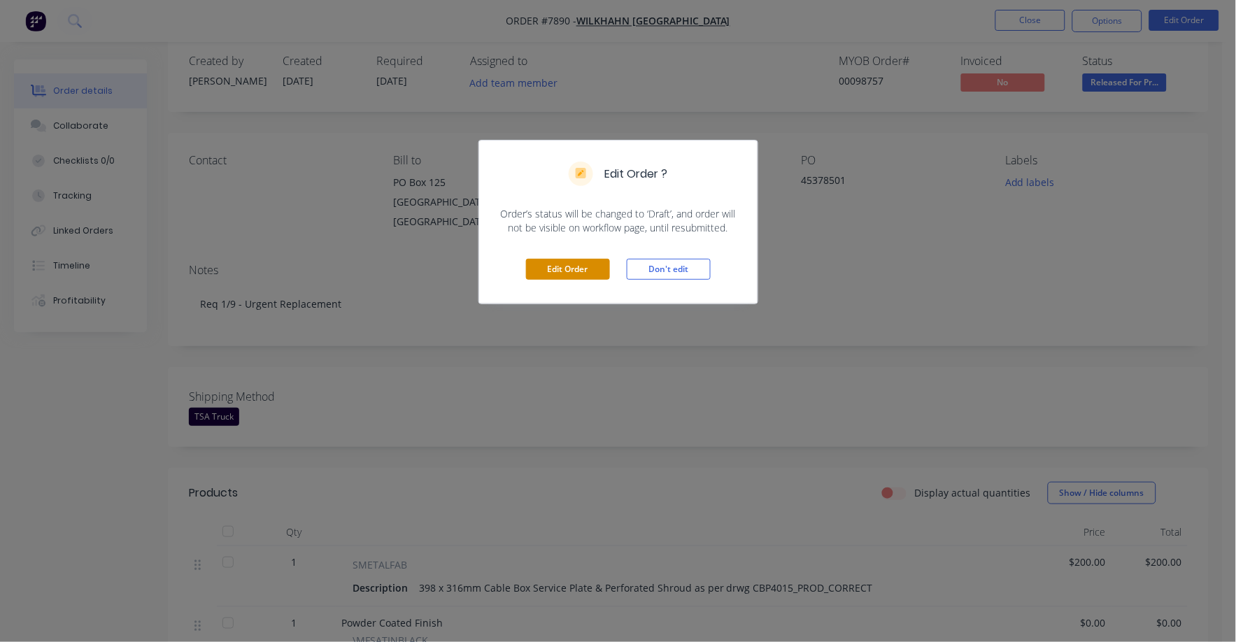
click at [565, 265] on button "Edit Order" at bounding box center [568, 269] width 84 height 21
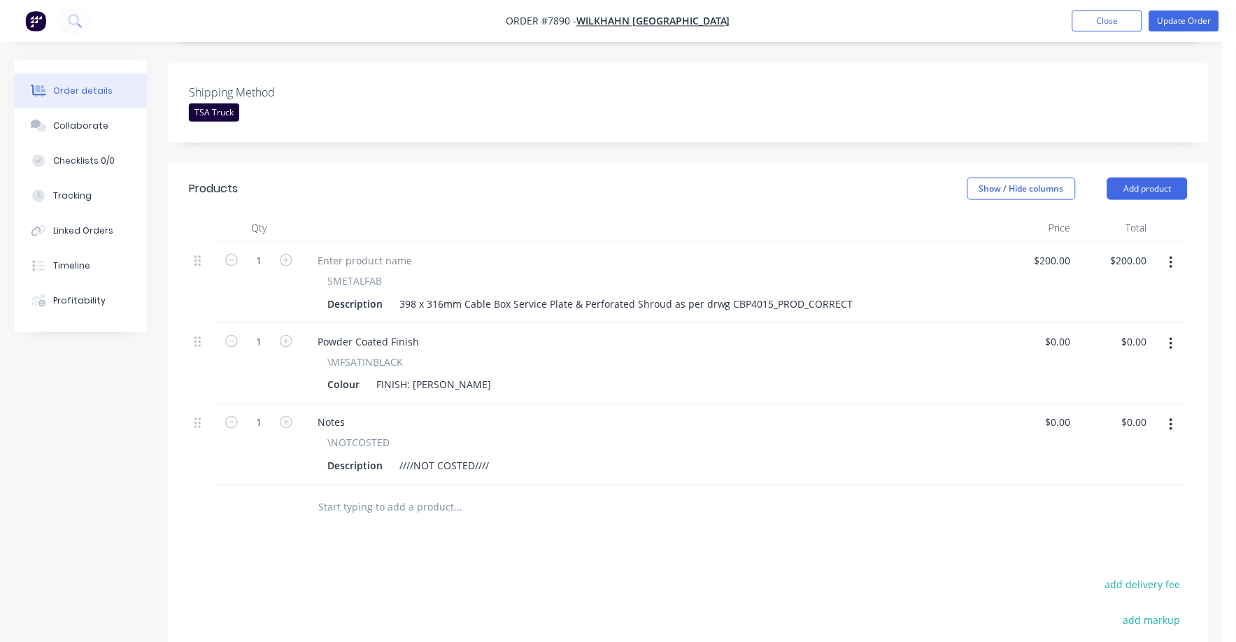
scroll to position [349, 0]
click at [1087, 241] on div "$200.00 $200.00" at bounding box center [1114, 281] width 76 height 81
click at [1051, 250] on div "200 200" at bounding box center [1061, 260] width 29 height 20
type input "$264.00"
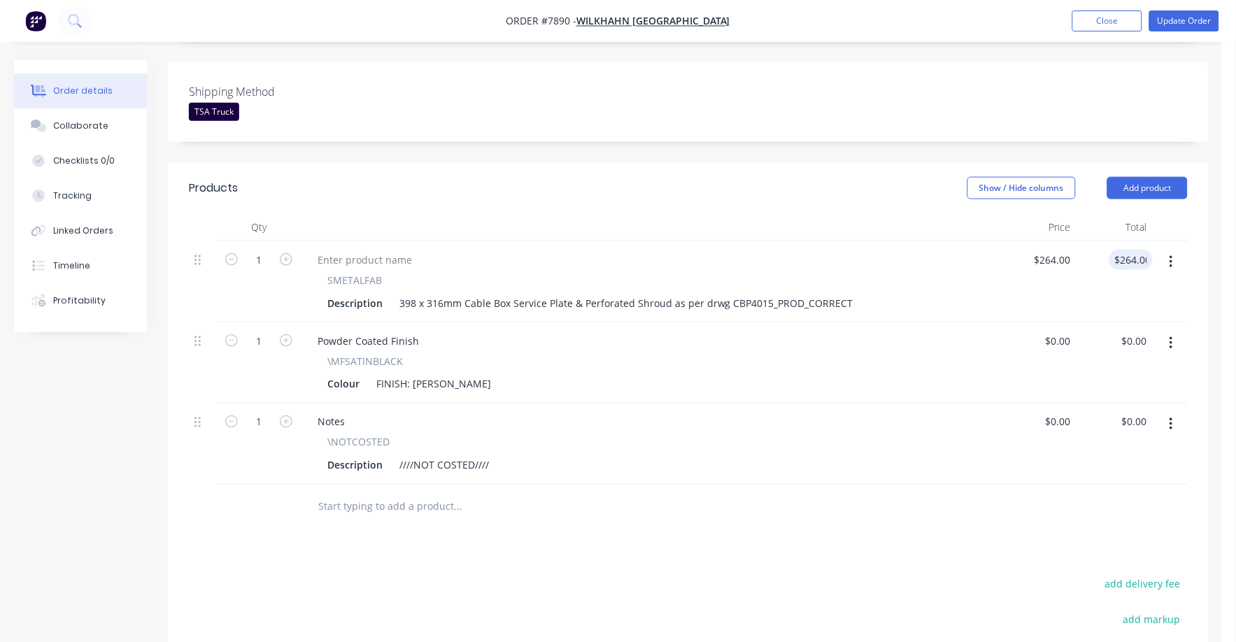
click at [1173, 417] on icon "button" at bounding box center [1170, 424] width 3 height 15
click at [1077, 535] on div "Delete" at bounding box center [1121, 545] width 108 height 20
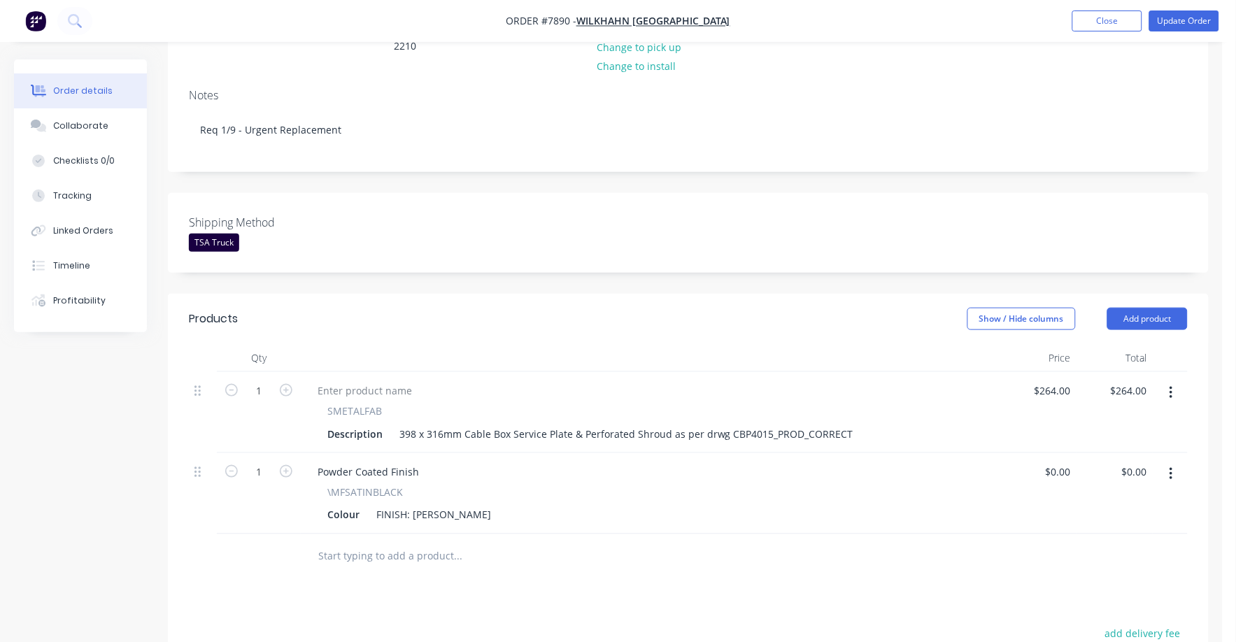
scroll to position [0, 0]
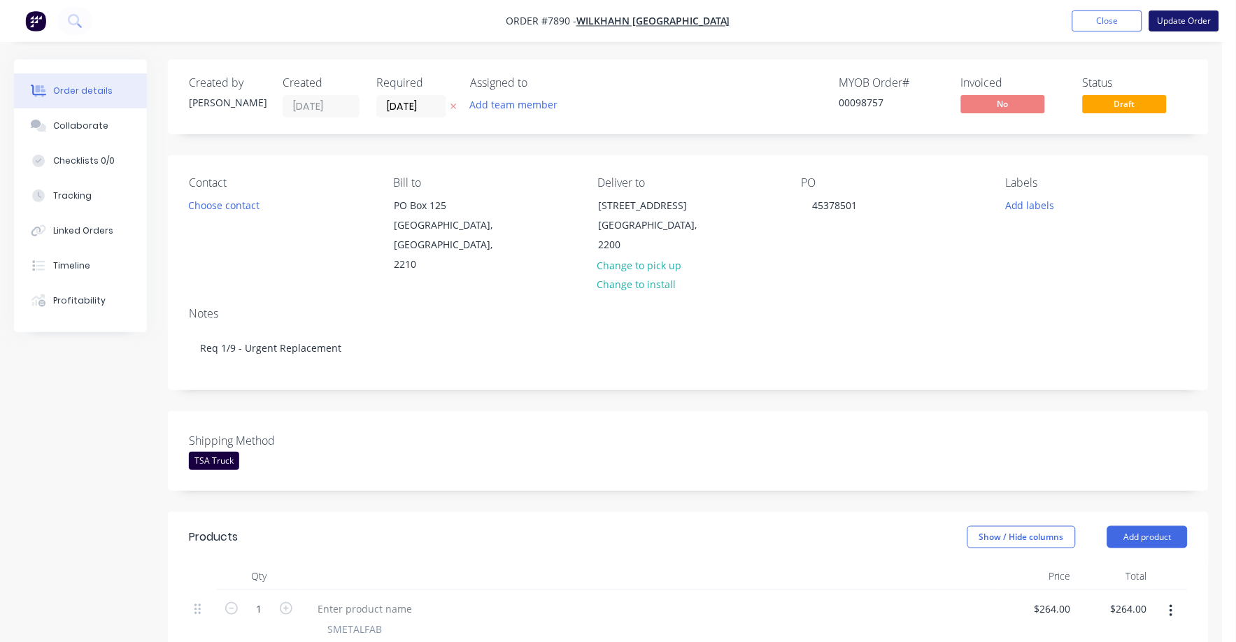
click at [1199, 11] on button "Update Order" at bounding box center [1184, 20] width 70 height 21
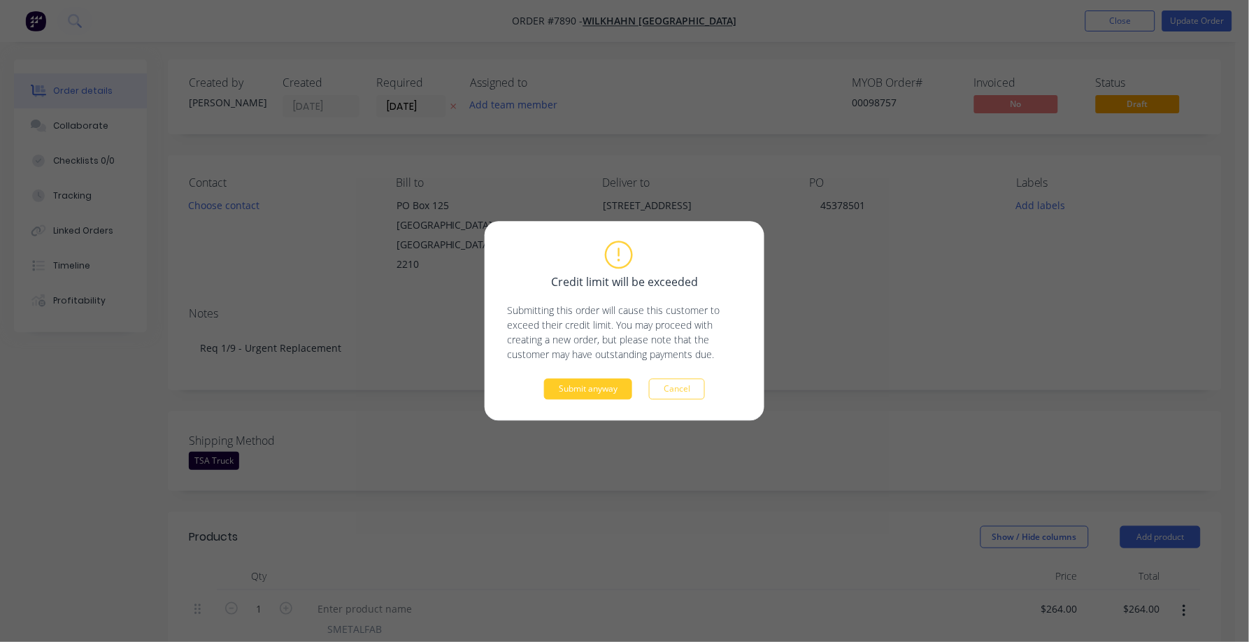
click at [584, 391] on button "Submit anyway" at bounding box center [588, 389] width 88 height 21
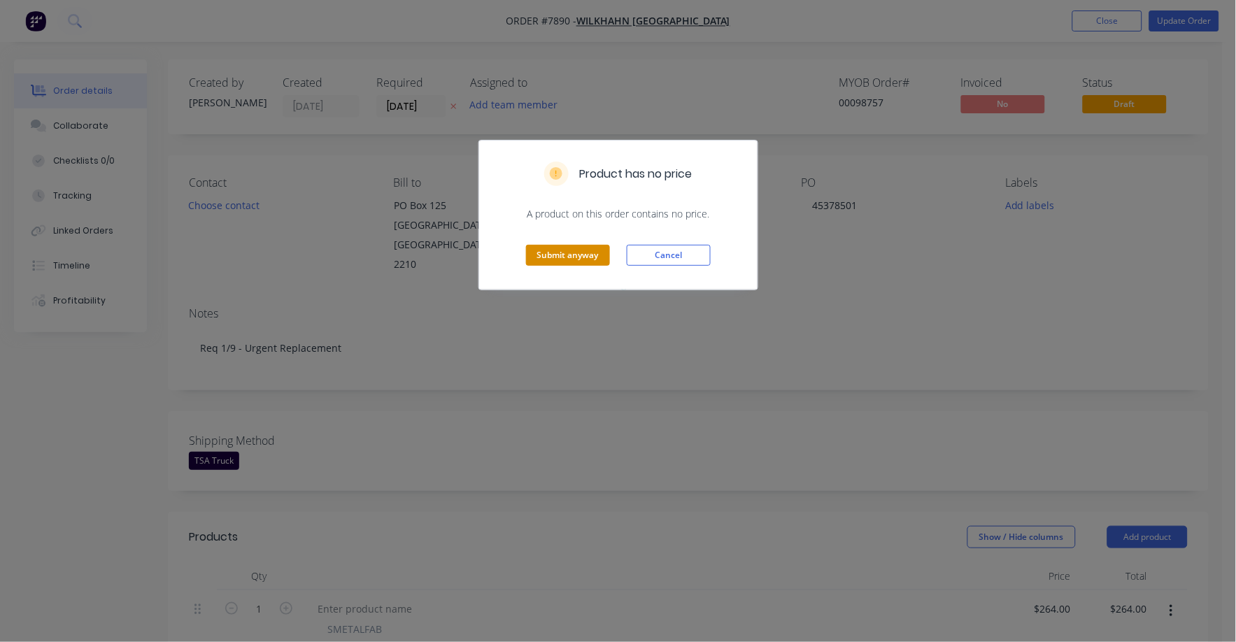
click at [540, 262] on button "Submit anyway" at bounding box center [568, 255] width 84 height 21
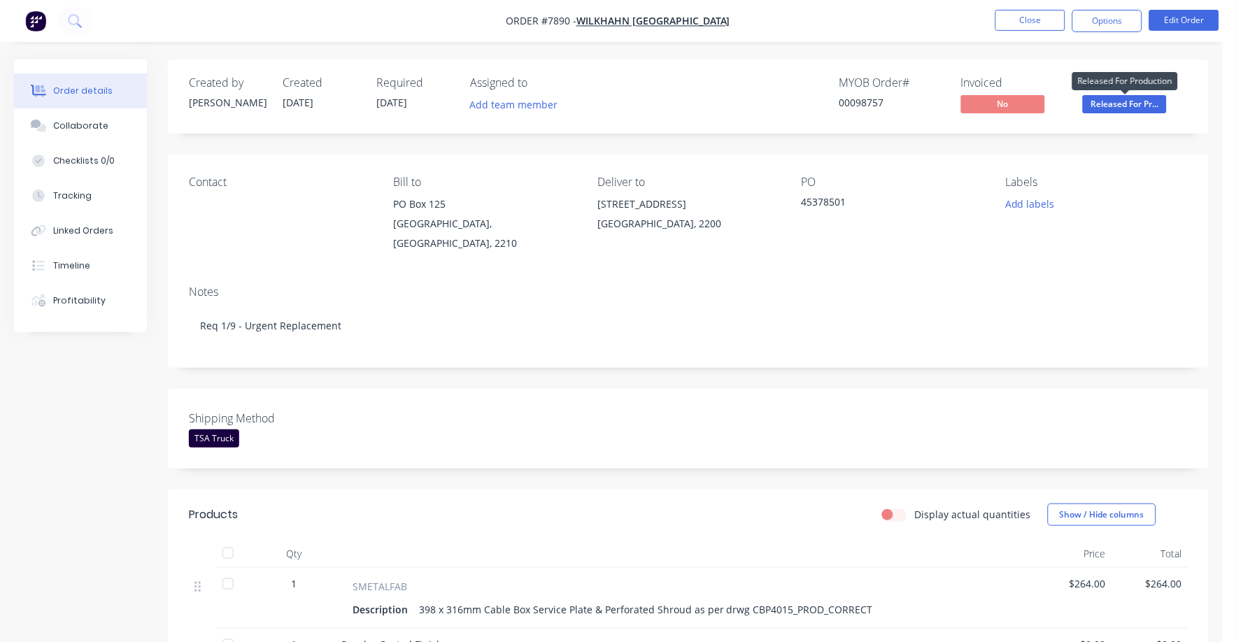
click at [1126, 101] on span "Released For Pr..." at bounding box center [1125, 103] width 84 height 17
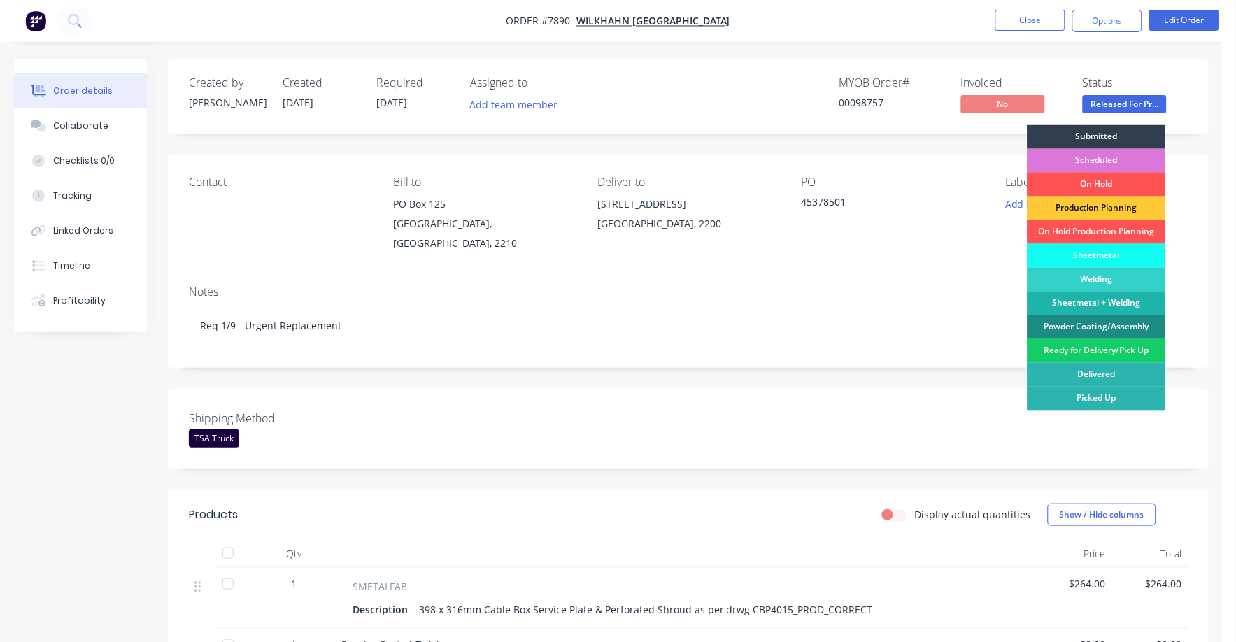
click at [1100, 353] on div "Ready for Delivery/Pick Up" at bounding box center [1096, 351] width 138 height 24
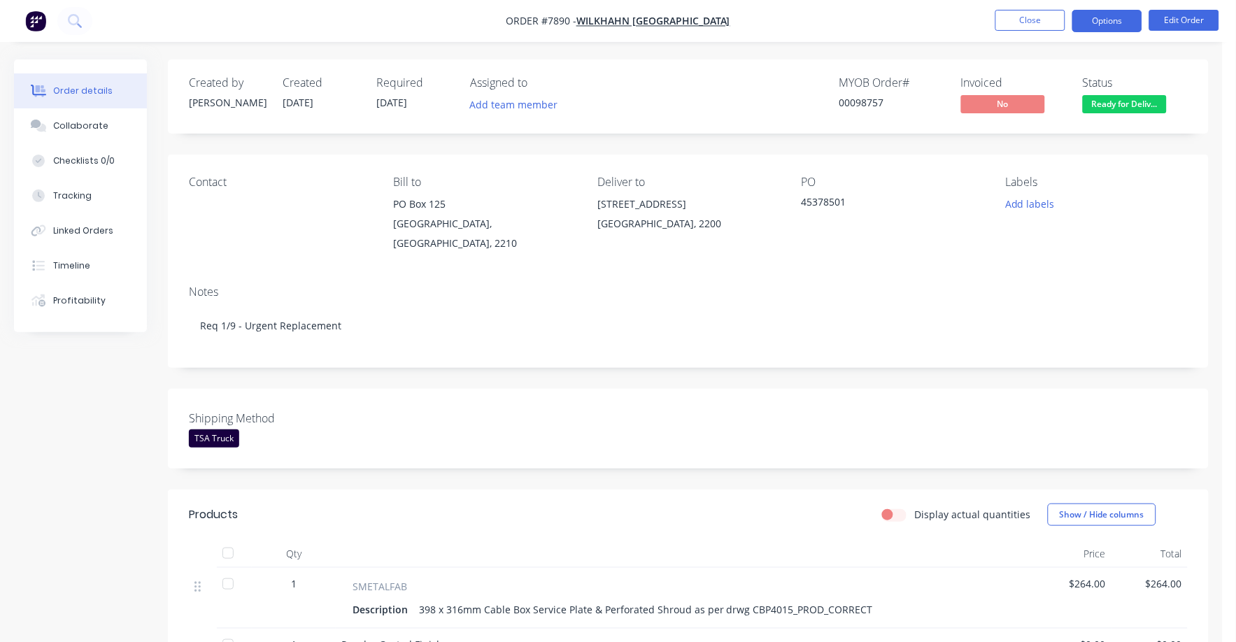
click at [1109, 17] on button "Options" at bounding box center [1107, 21] width 70 height 22
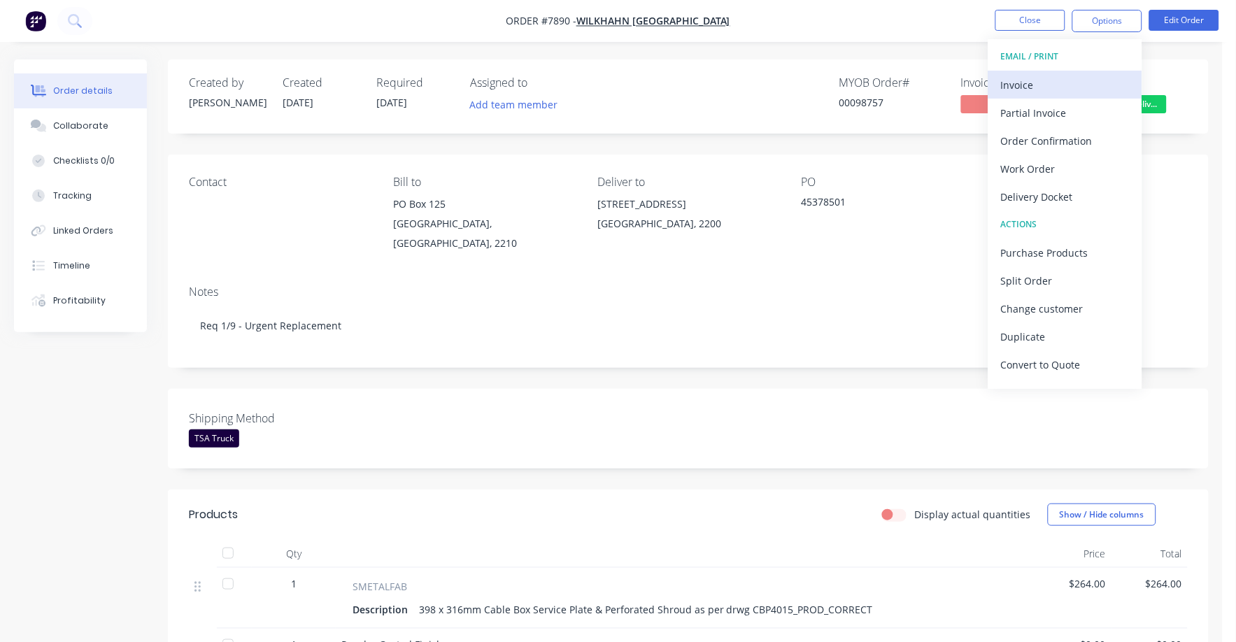
click at [1028, 78] on div "Invoice" at bounding box center [1065, 85] width 129 height 20
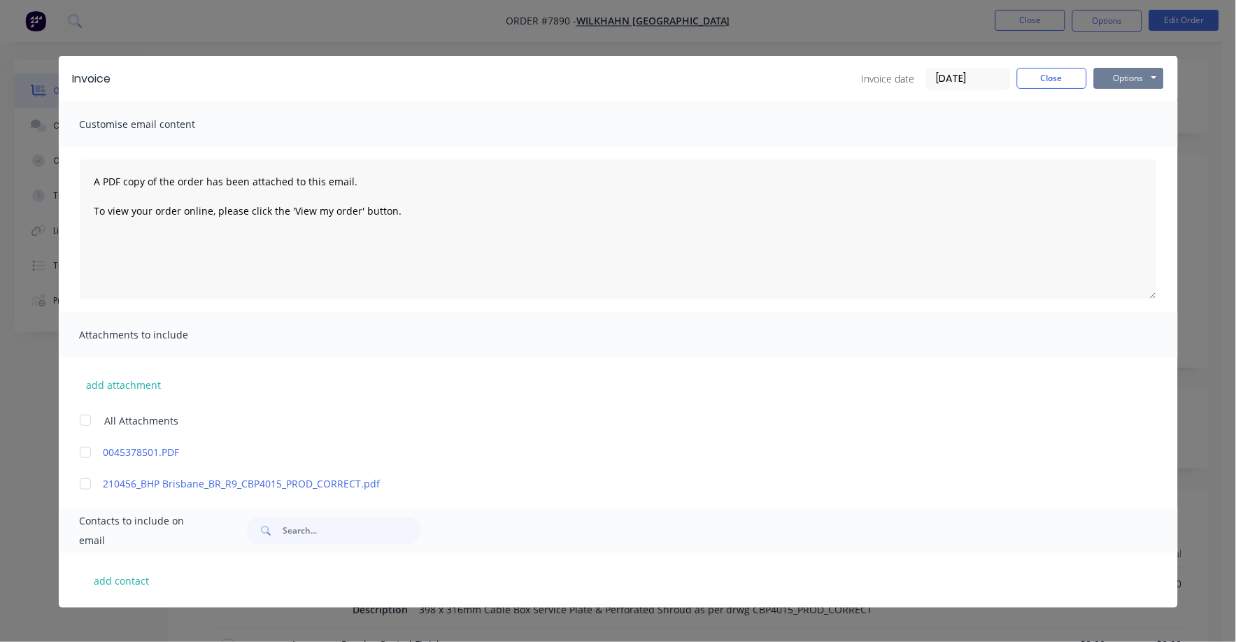
click at [1128, 76] on button "Options" at bounding box center [1129, 78] width 70 height 21
click at [1109, 122] on button "Print" at bounding box center [1139, 126] width 90 height 23
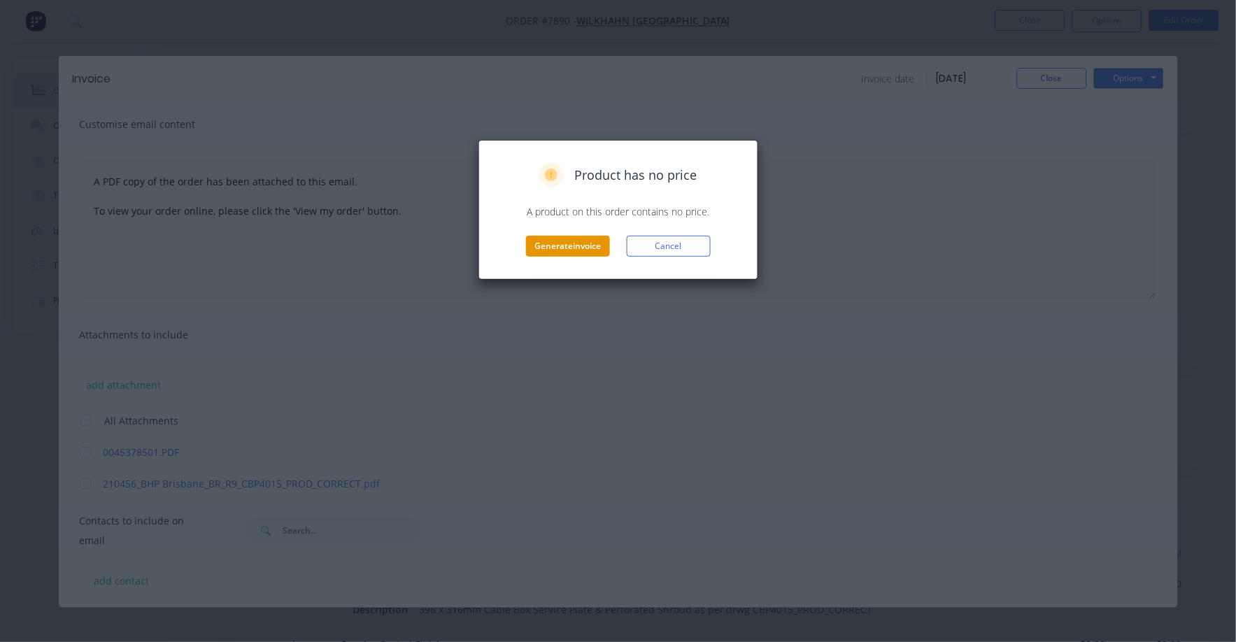
click at [570, 245] on button "Generate invoice" at bounding box center [568, 246] width 84 height 21
